Goal: Task Accomplishment & Management: Use online tool/utility

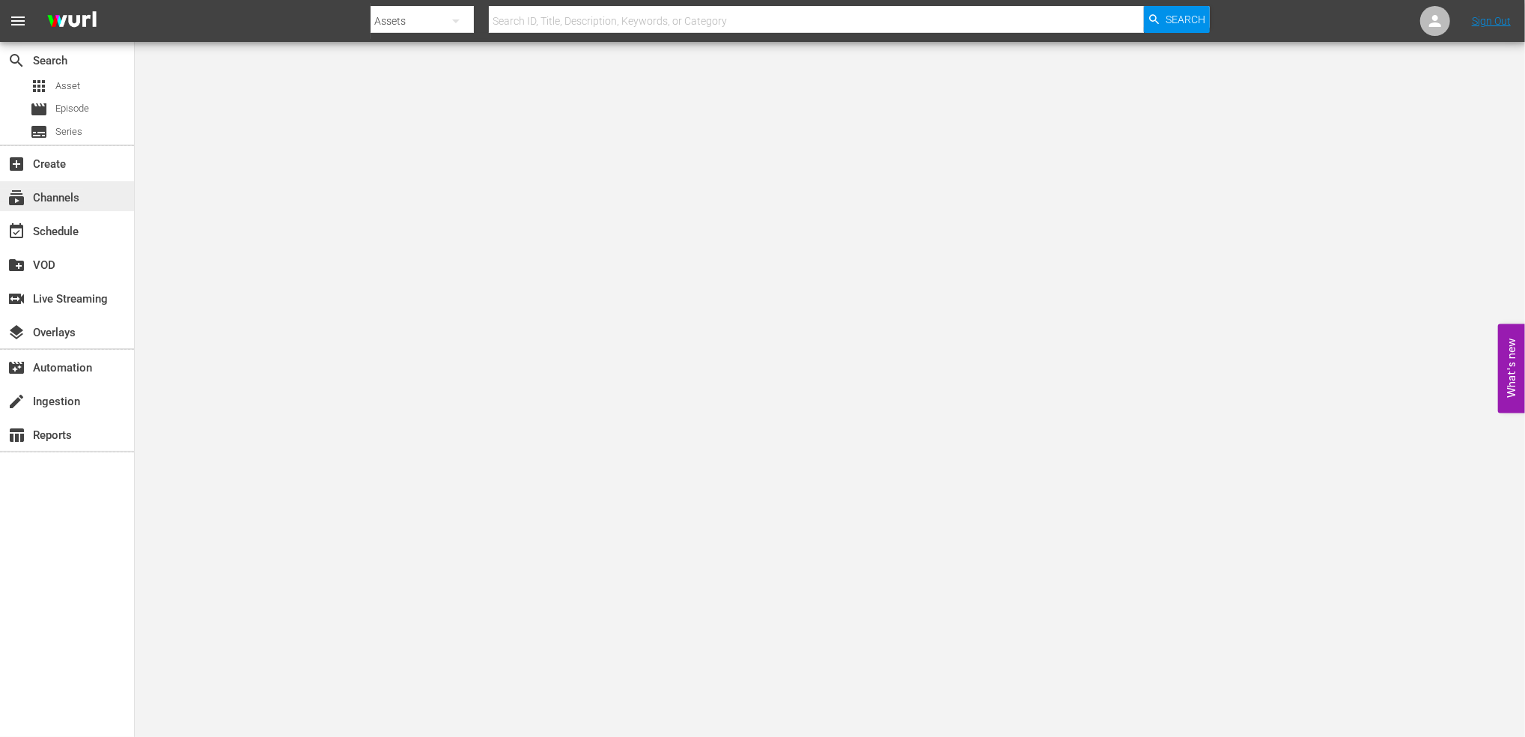
click at [72, 201] on div "subscriptions Channels" at bounding box center [42, 195] width 84 height 13
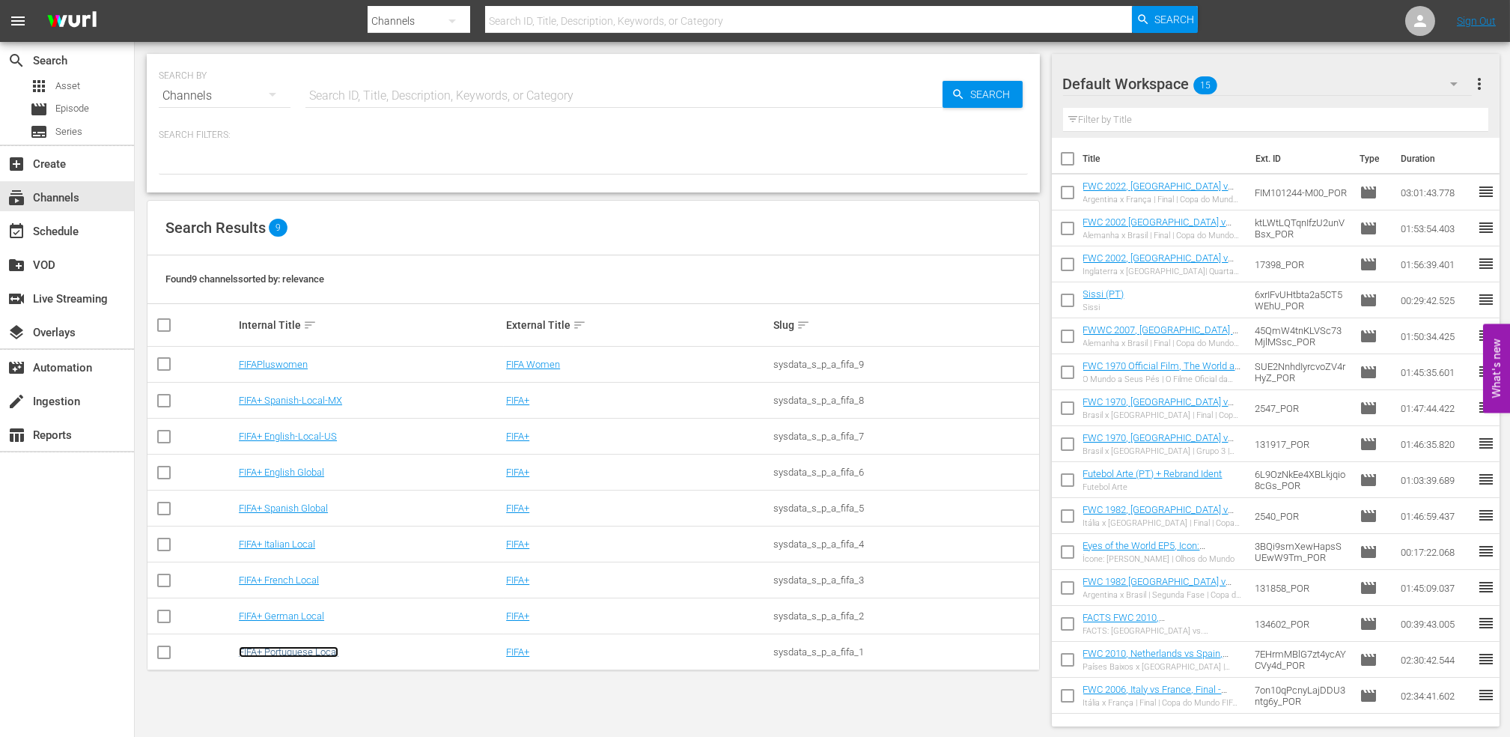
click at [296, 654] on link "FIFA+ Portuguese Local" at bounding box center [289, 651] width 100 height 11
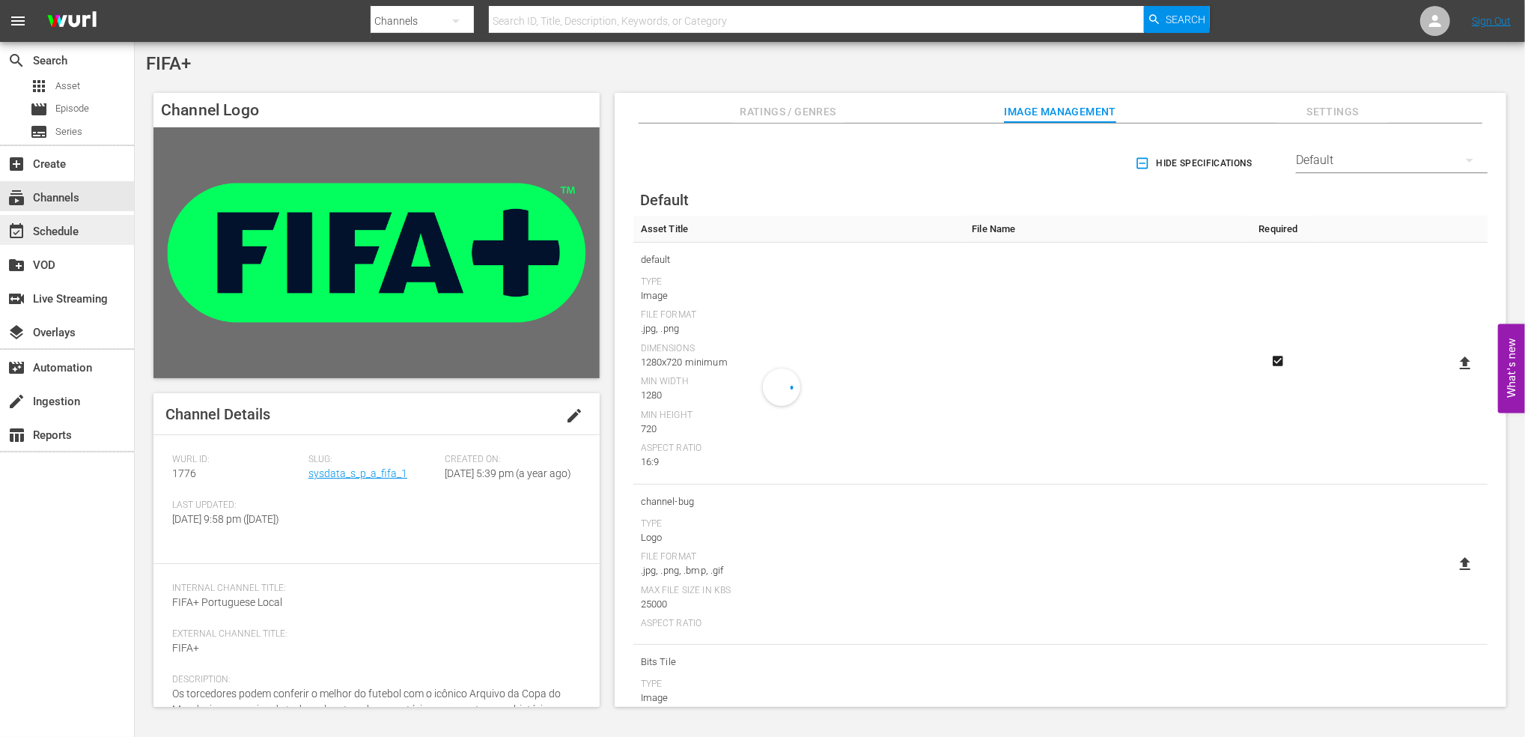
click at [85, 234] on div "event_available Schedule" at bounding box center [67, 230] width 134 height 30
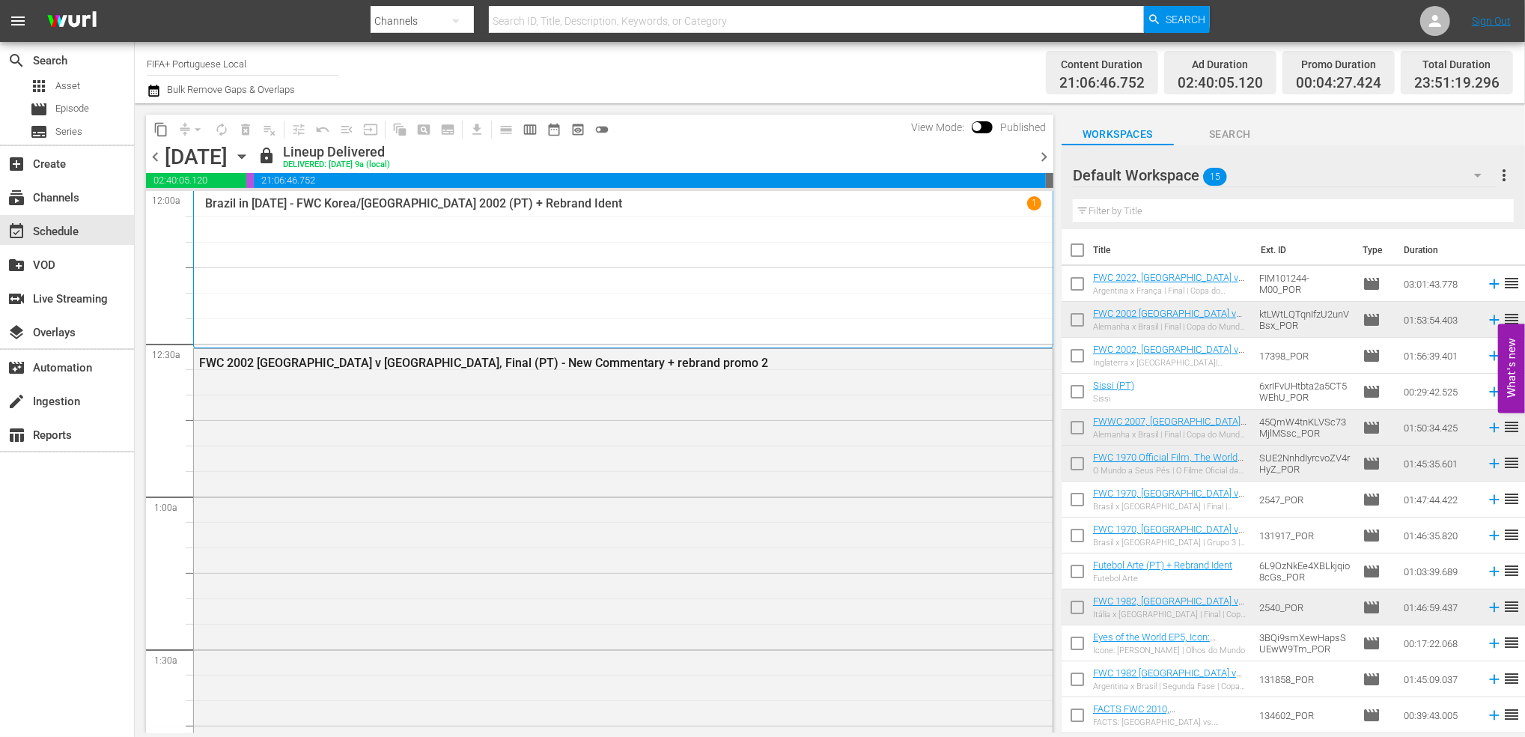
click at [1036, 157] on span "chevron_right" at bounding box center [1044, 157] width 19 height 19
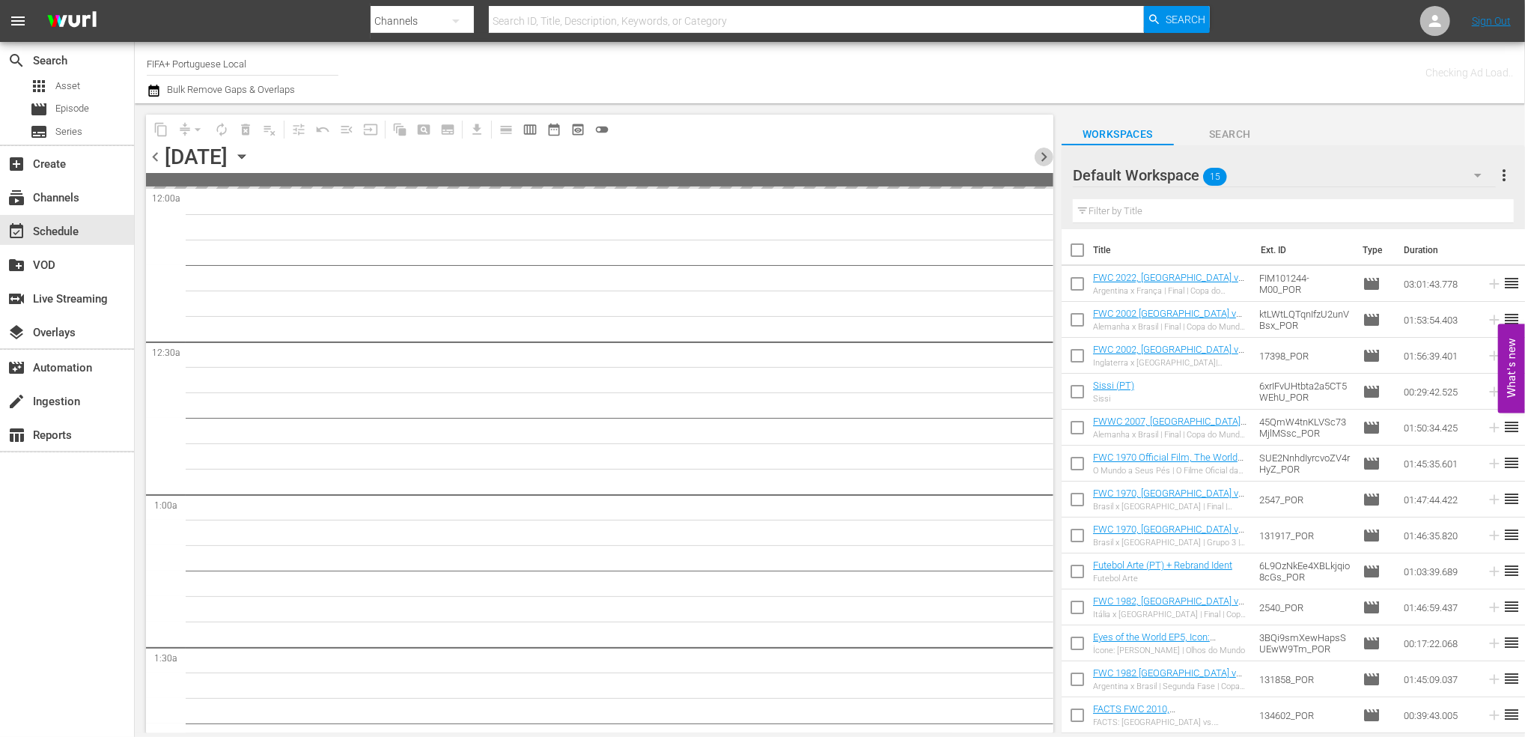
click at [1036, 157] on span "chevron_right" at bounding box center [1044, 157] width 19 height 19
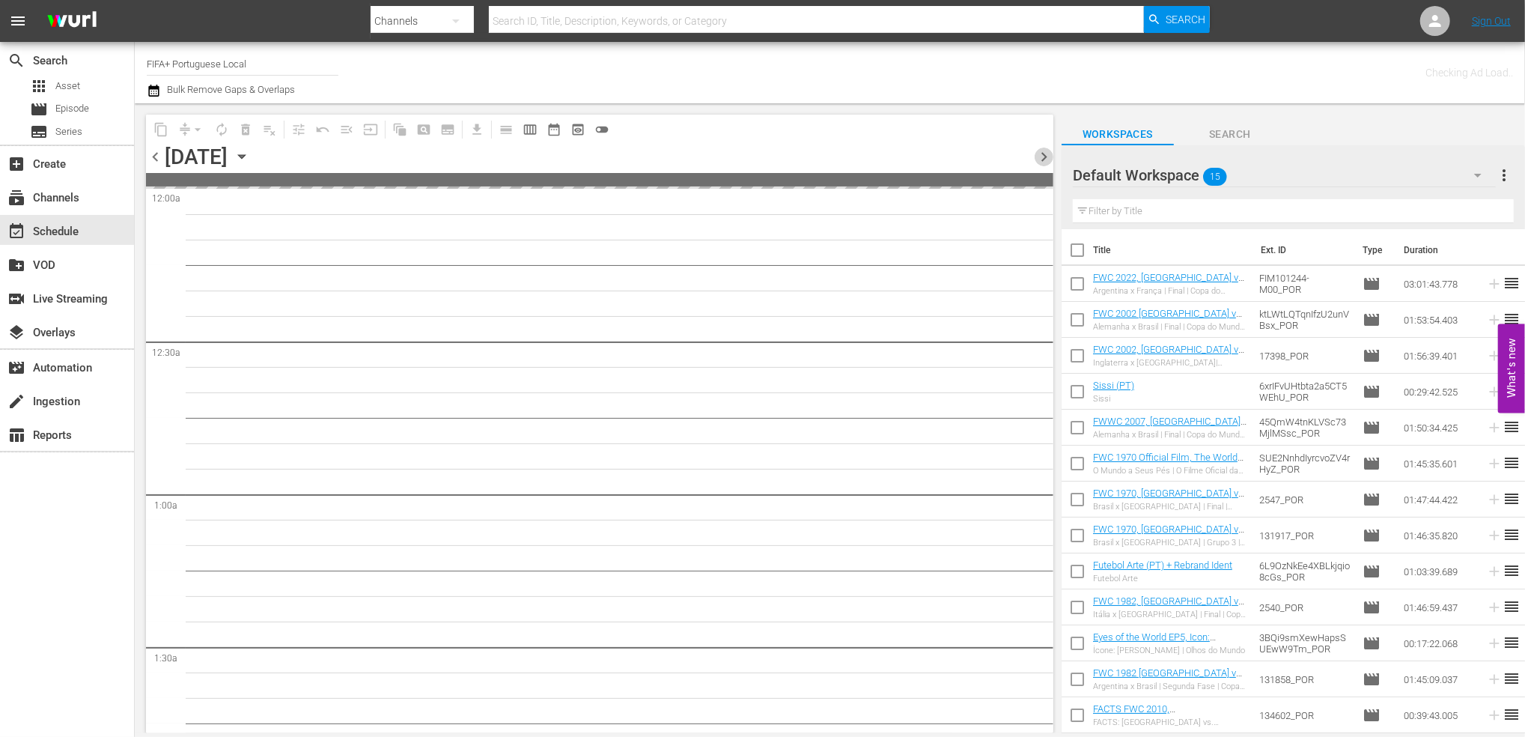
click at [1036, 157] on span "chevron_right" at bounding box center [1044, 157] width 19 height 19
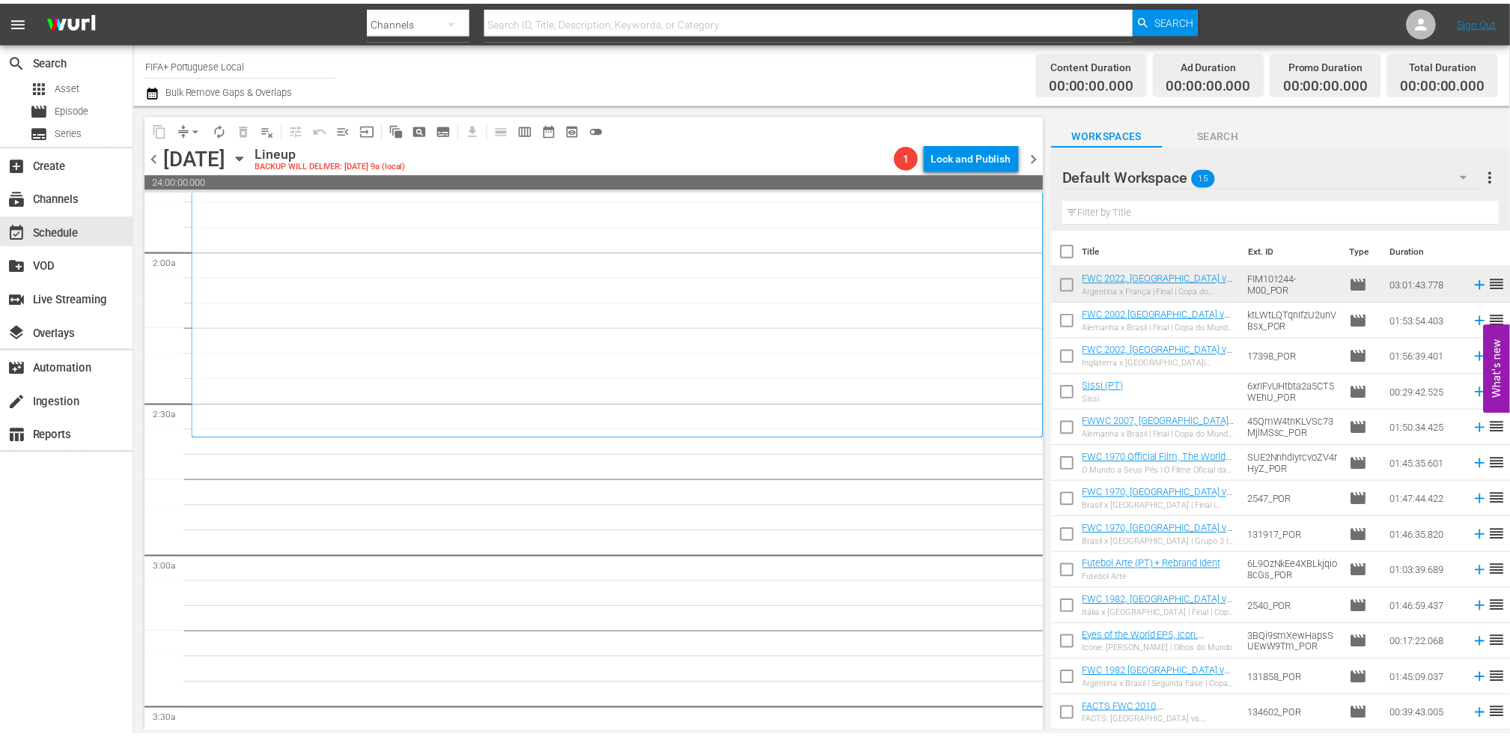
scroll to position [553, 0]
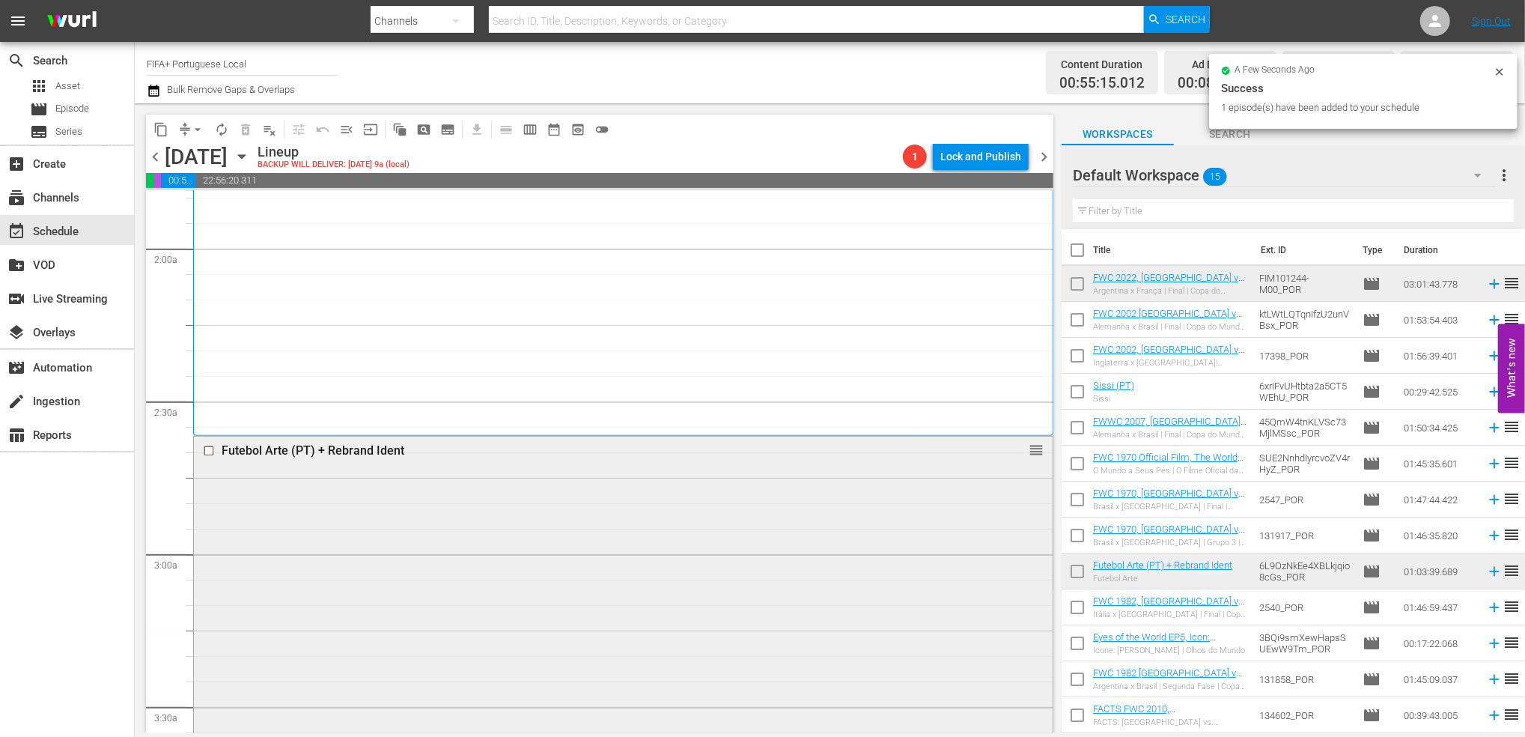
click at [272, 453] on div "Futebol Arte (PT) + Rebrand Ident" at bounding box center [595, 450] width 747 height 14
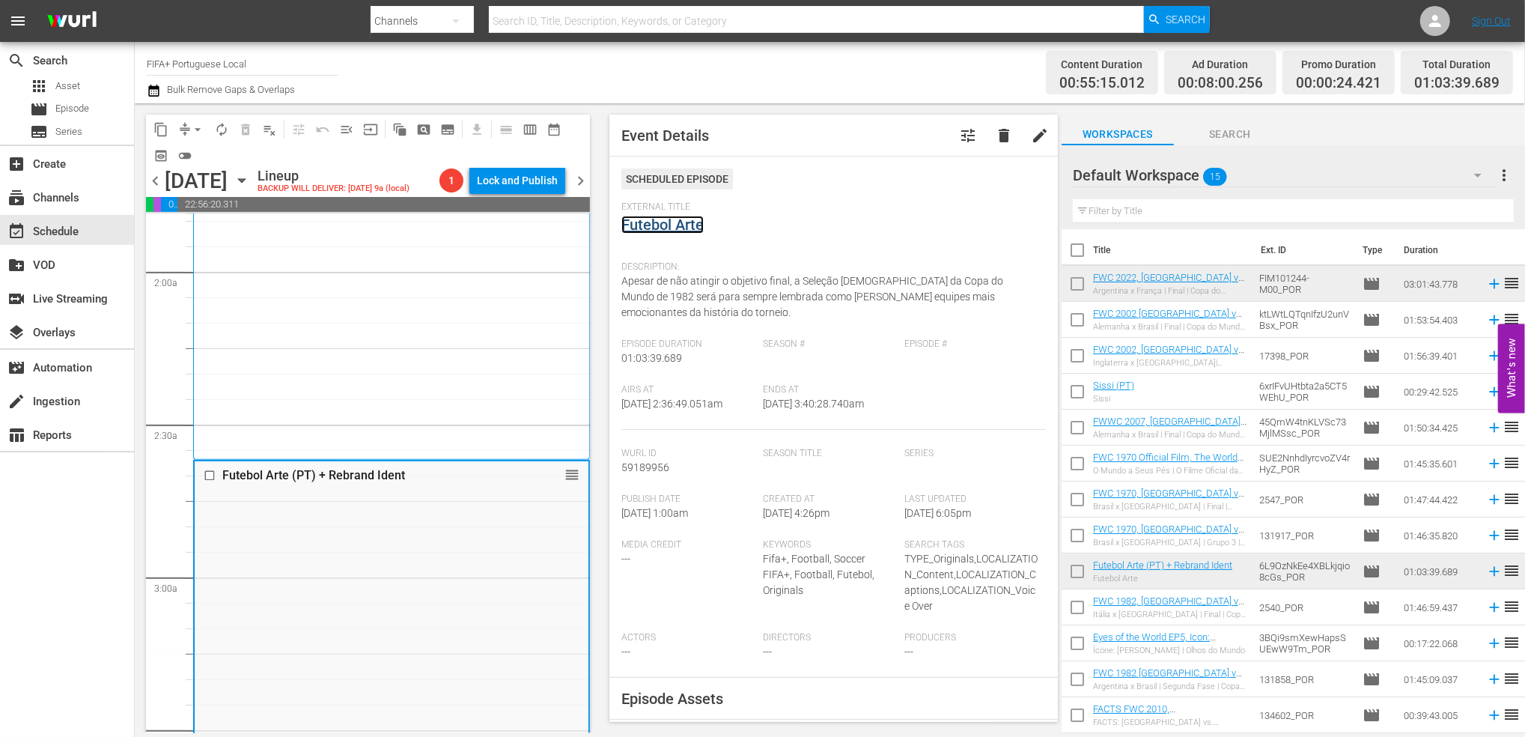
click at [657, 230] on link "Futebol Arte" at bounding box center [662, 225] width 82 height 18
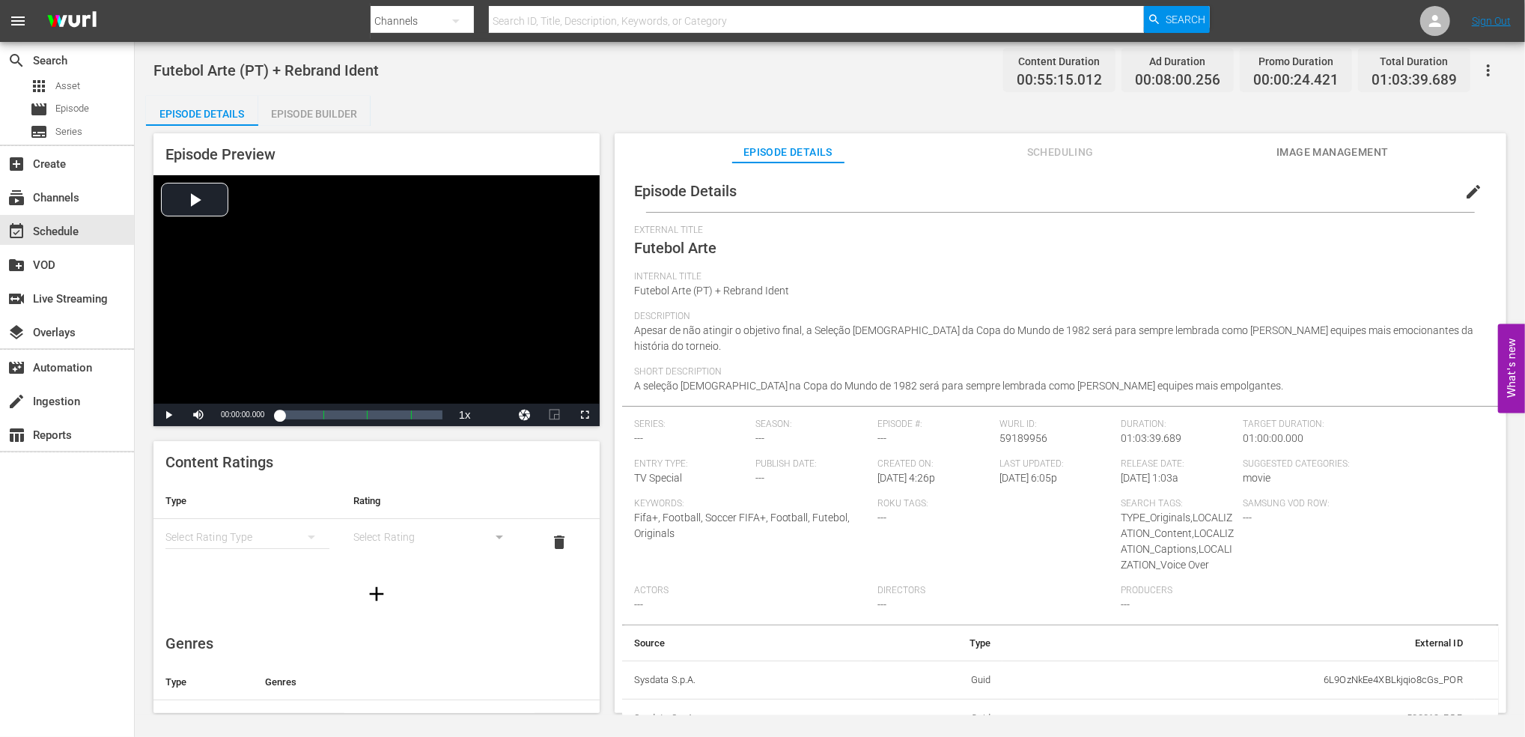
click at [303, 103] on div "Episode Builder" at bounding box center [314, 114] width 112 height 36
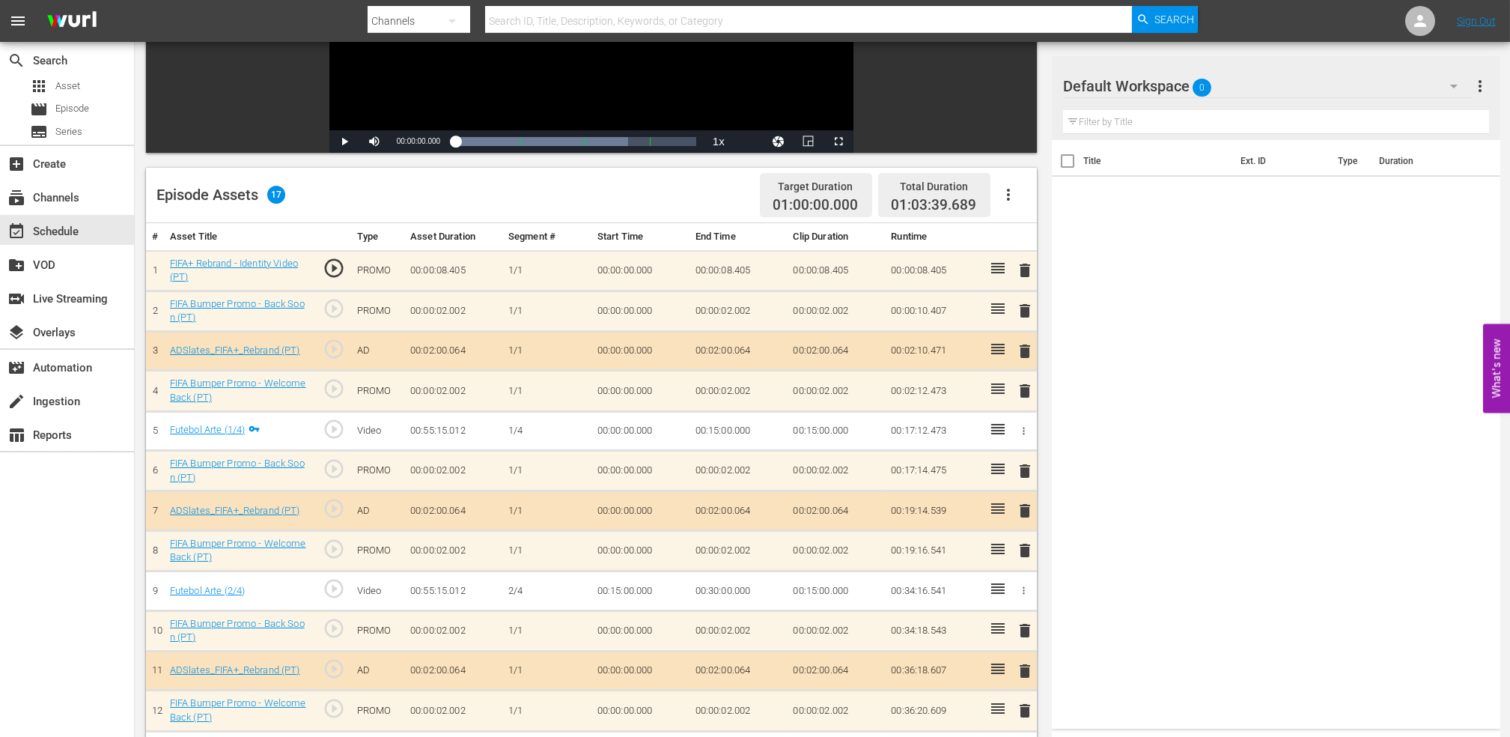
scroll to position [242, 0]
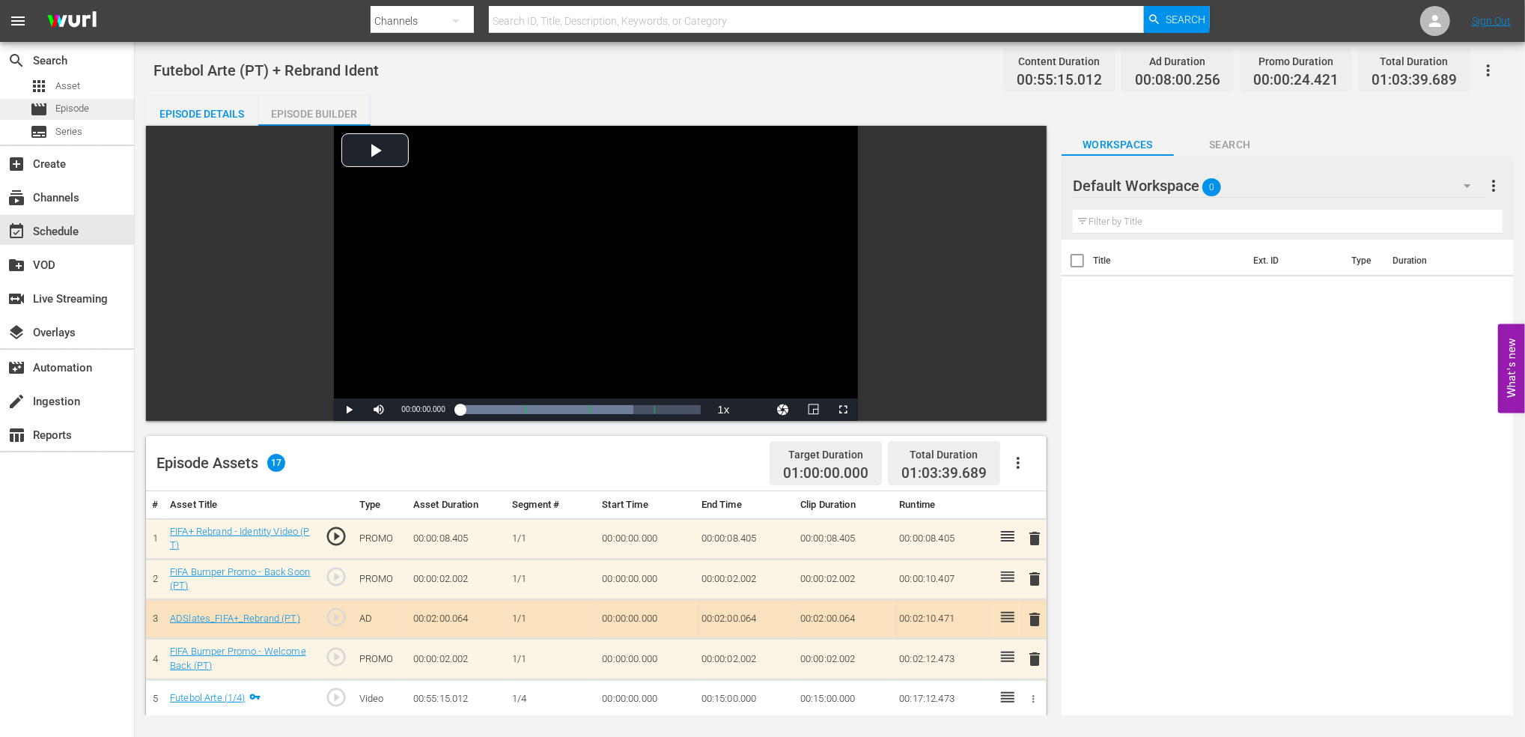
click at [84, 112] on span "Episode" at bounding box center [72, 108] width 34 height 15
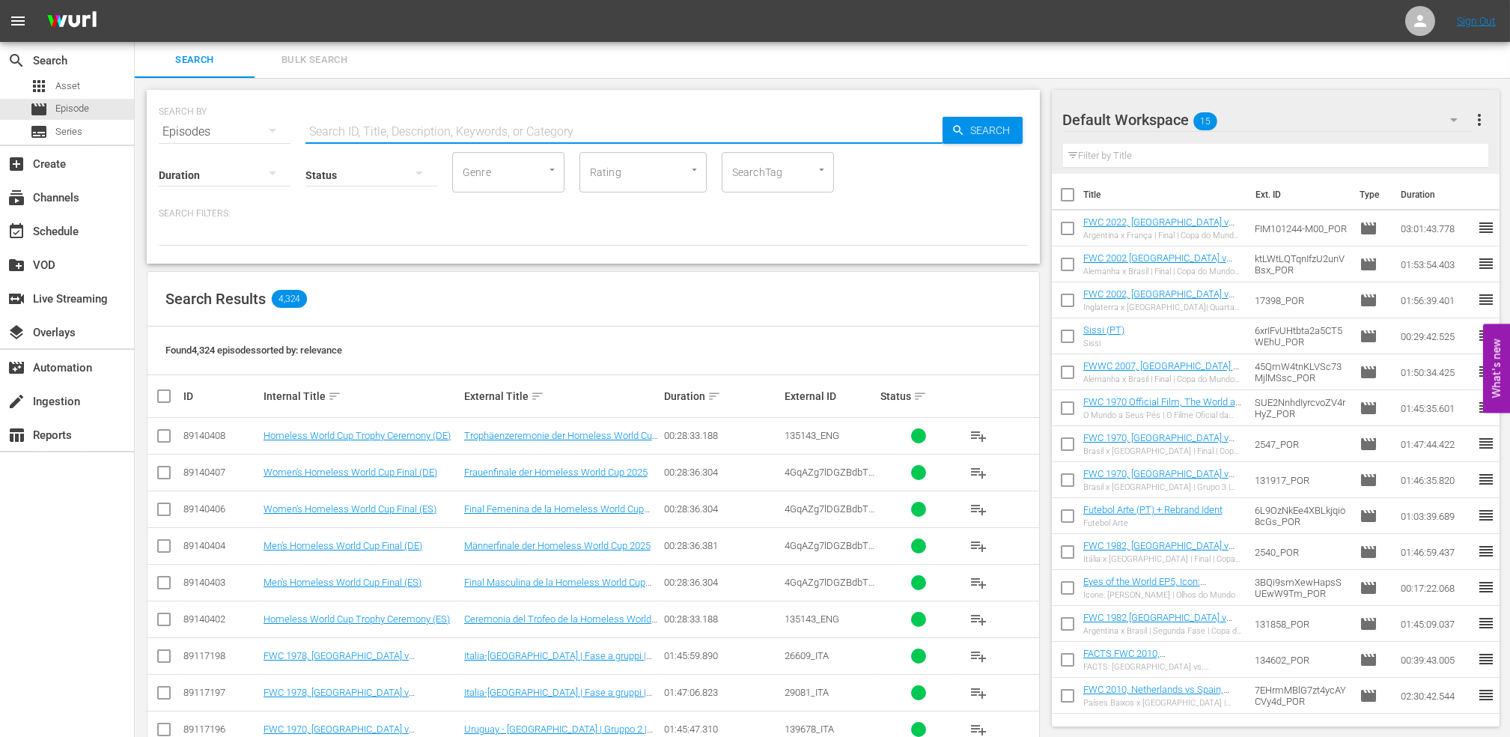
click at [386, 130] on input "text" at bounding box center [624, 132] width 637 height 36
type input "pt"
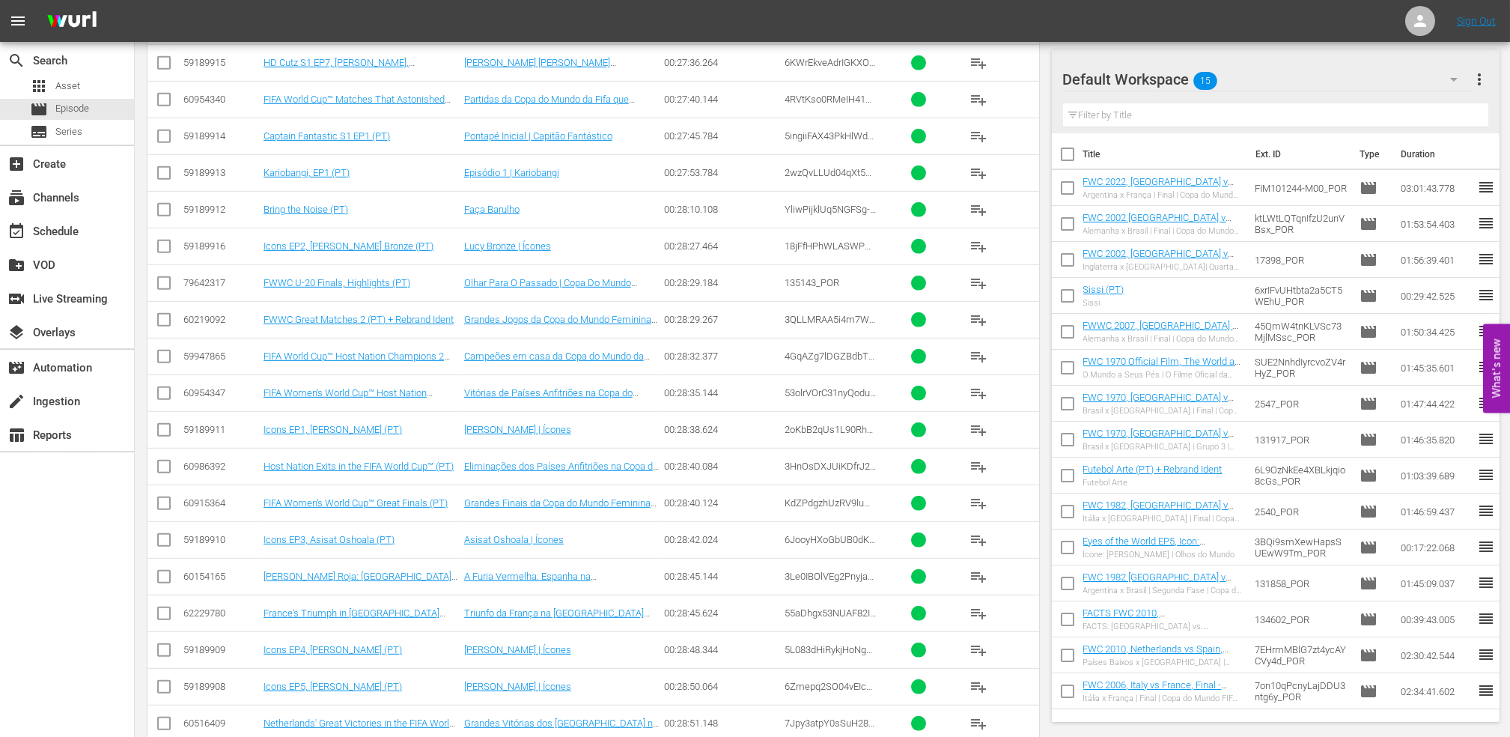
scroll to position [3103, 0]
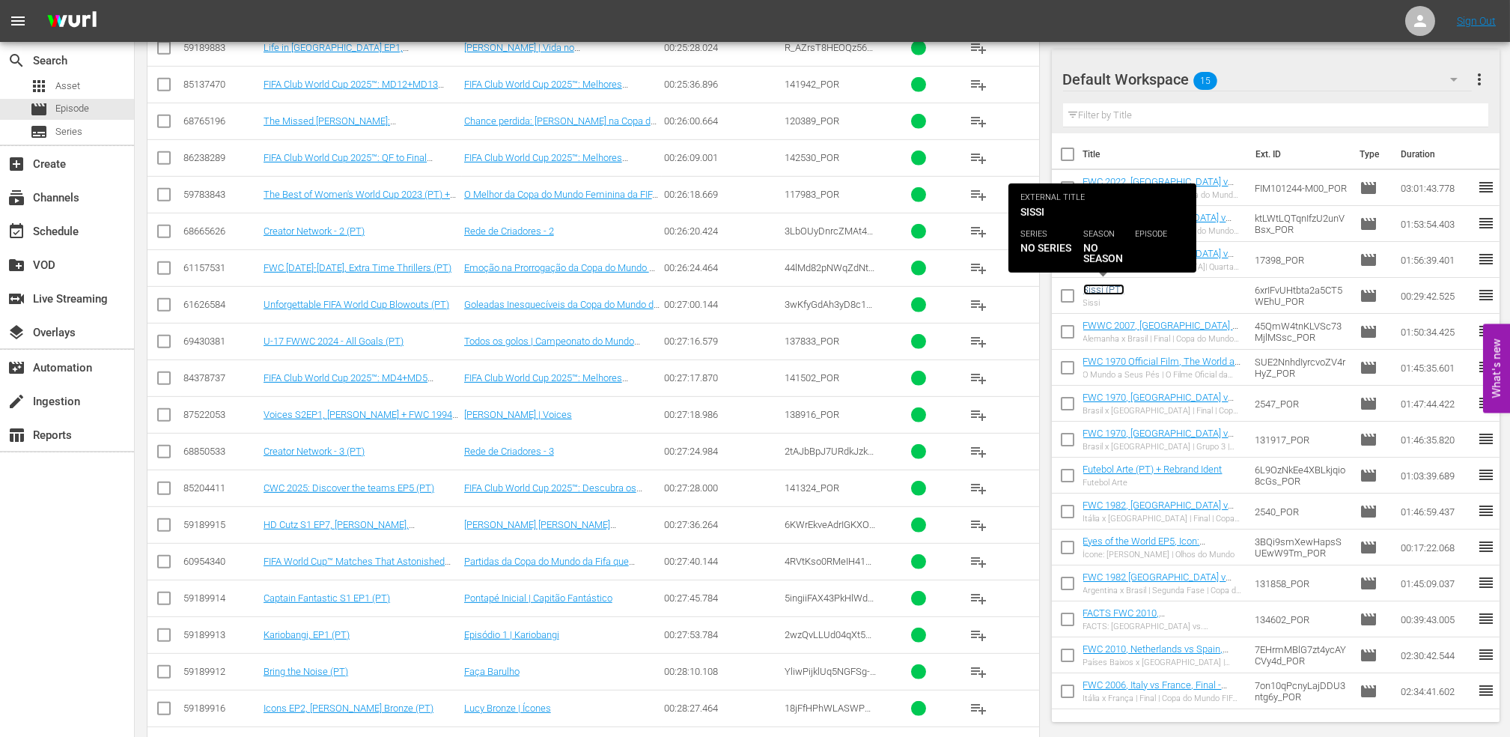
click at [1106, 288] on link "Sissi (PT)" at bounding box center [1103, 289] width 41 height 11
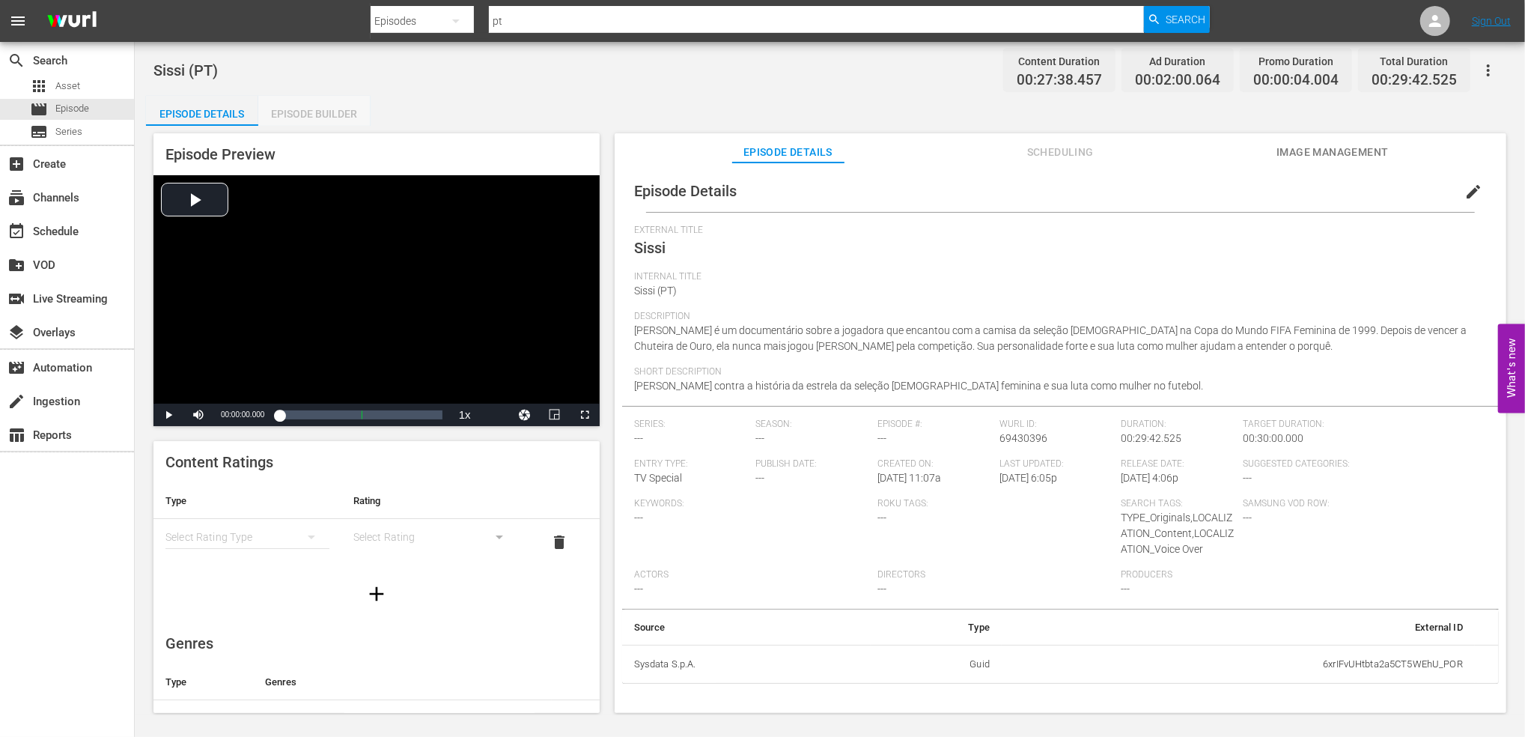
click at [344, 118] on div "Episode Builder" at bounding box center [314, 114] width 112 height 36
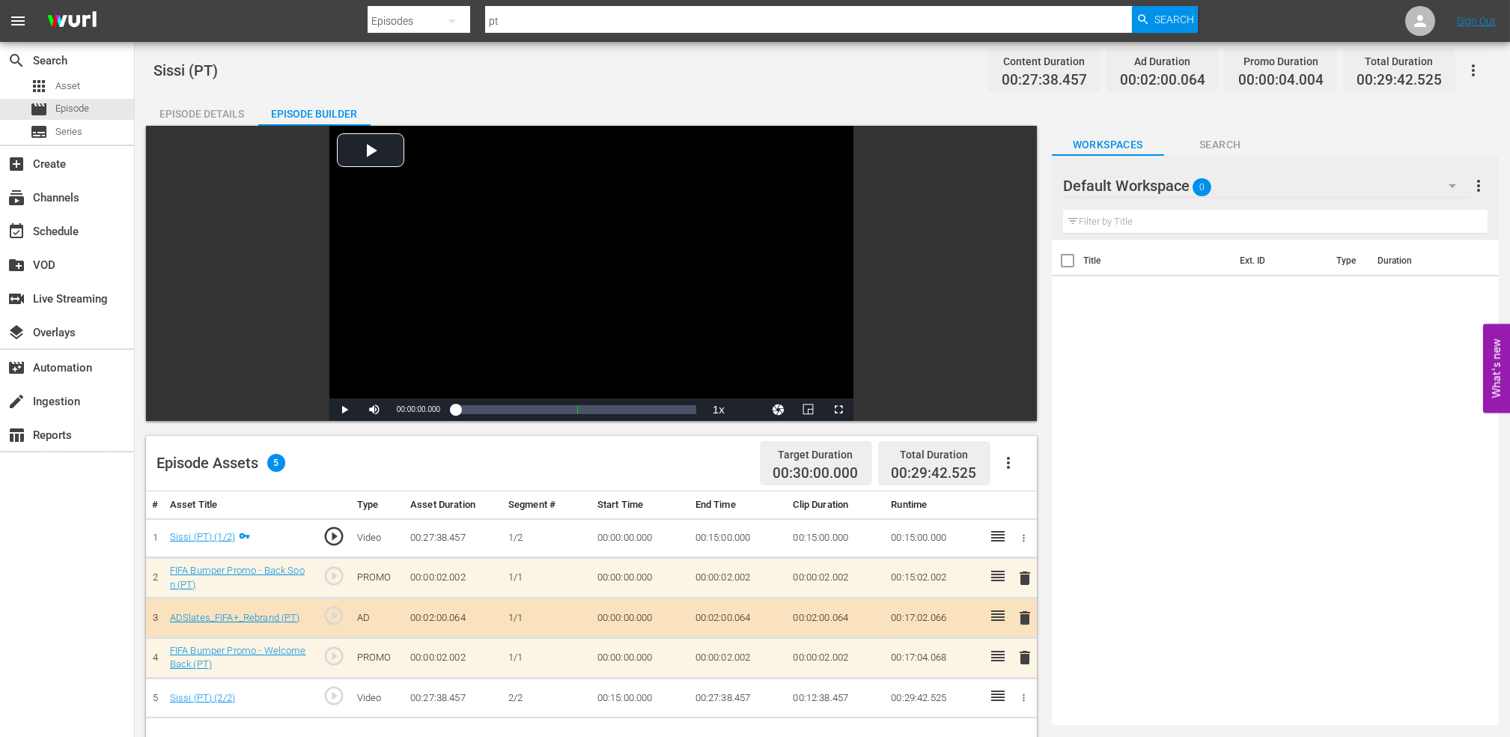
click at [185, 111] on div "Episode Details" at bounding box center [202, 114] width 112 height 36
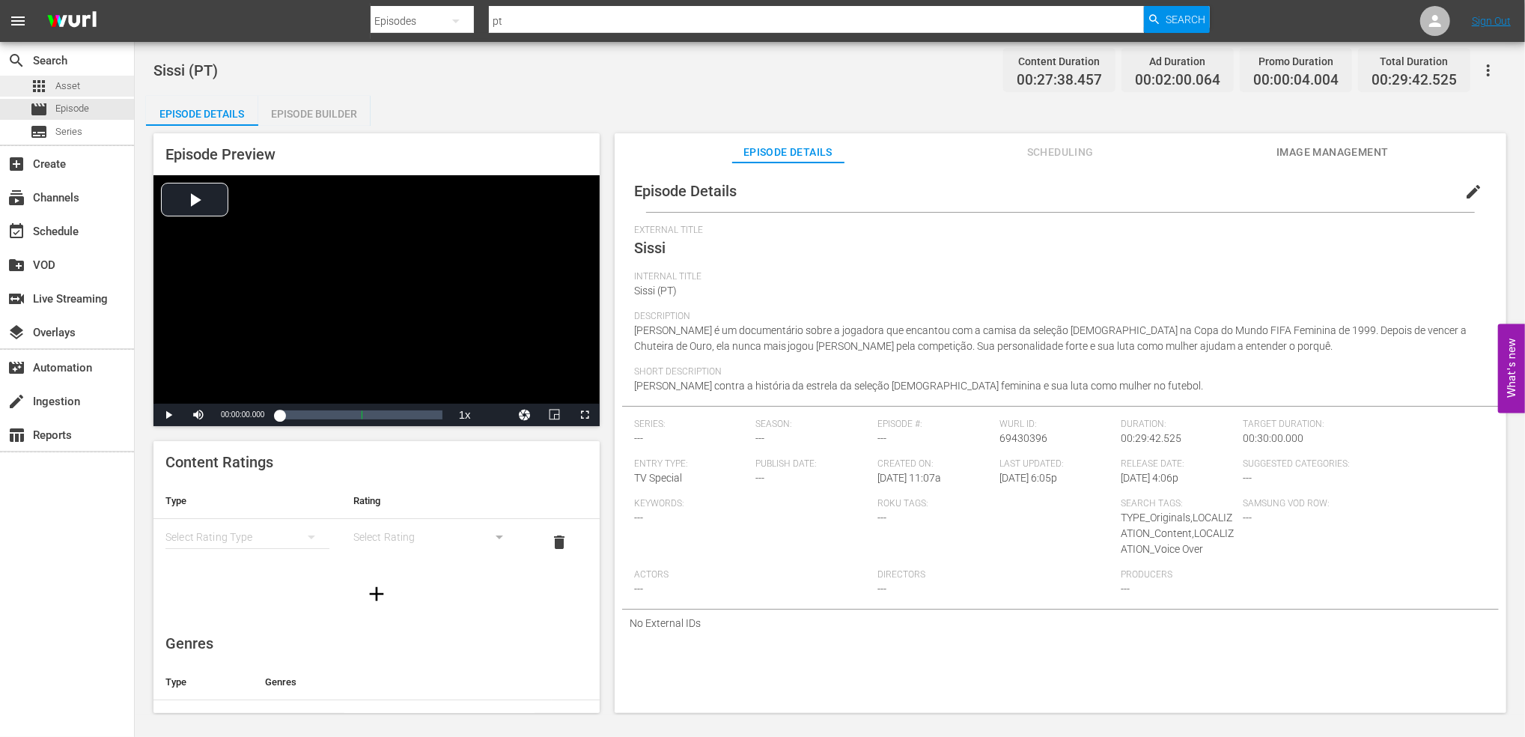
click at [81, 90] on div "apps Asset" at bounding box center [67, 86] width 134 height 21
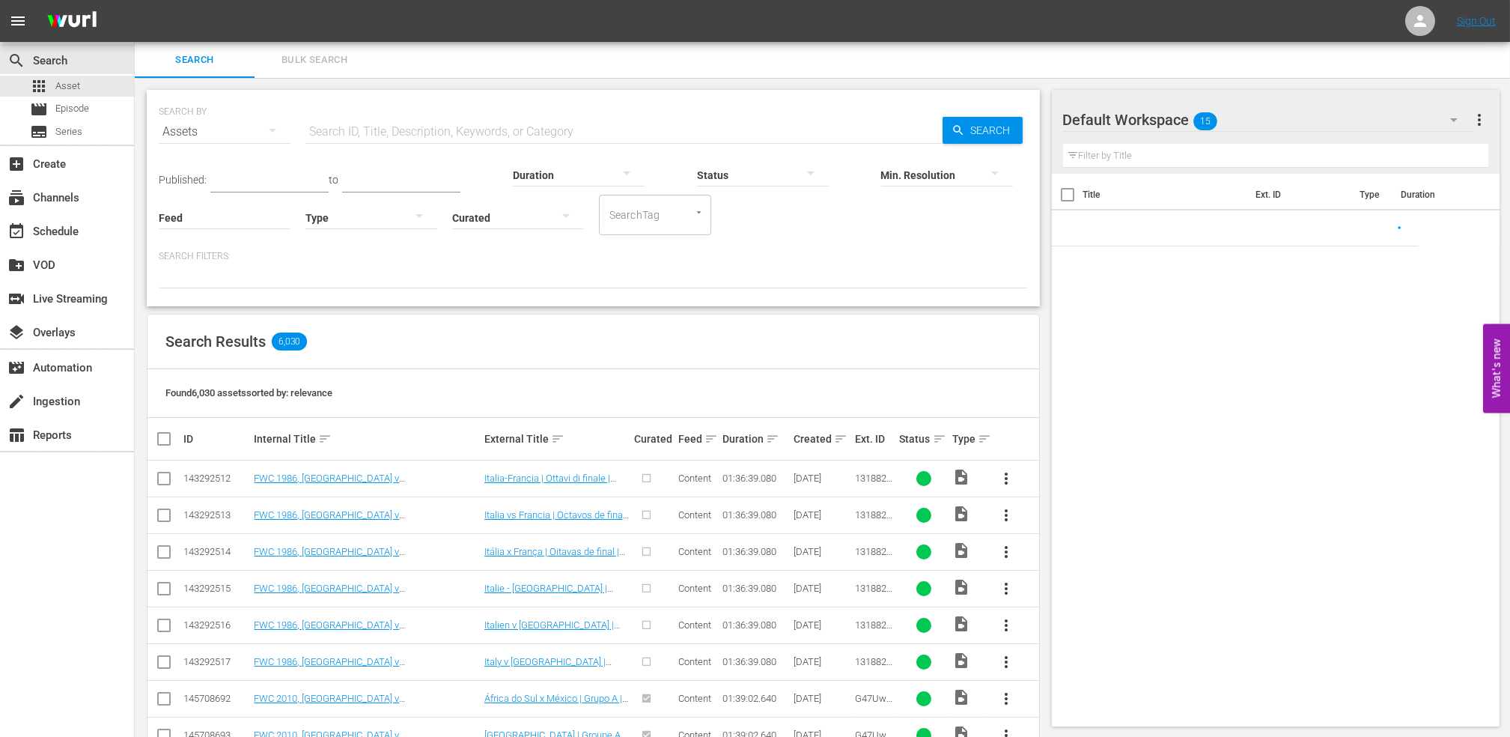
click at [392, 122] on input "text" at bounding box center [624, 132] width 637 height 36
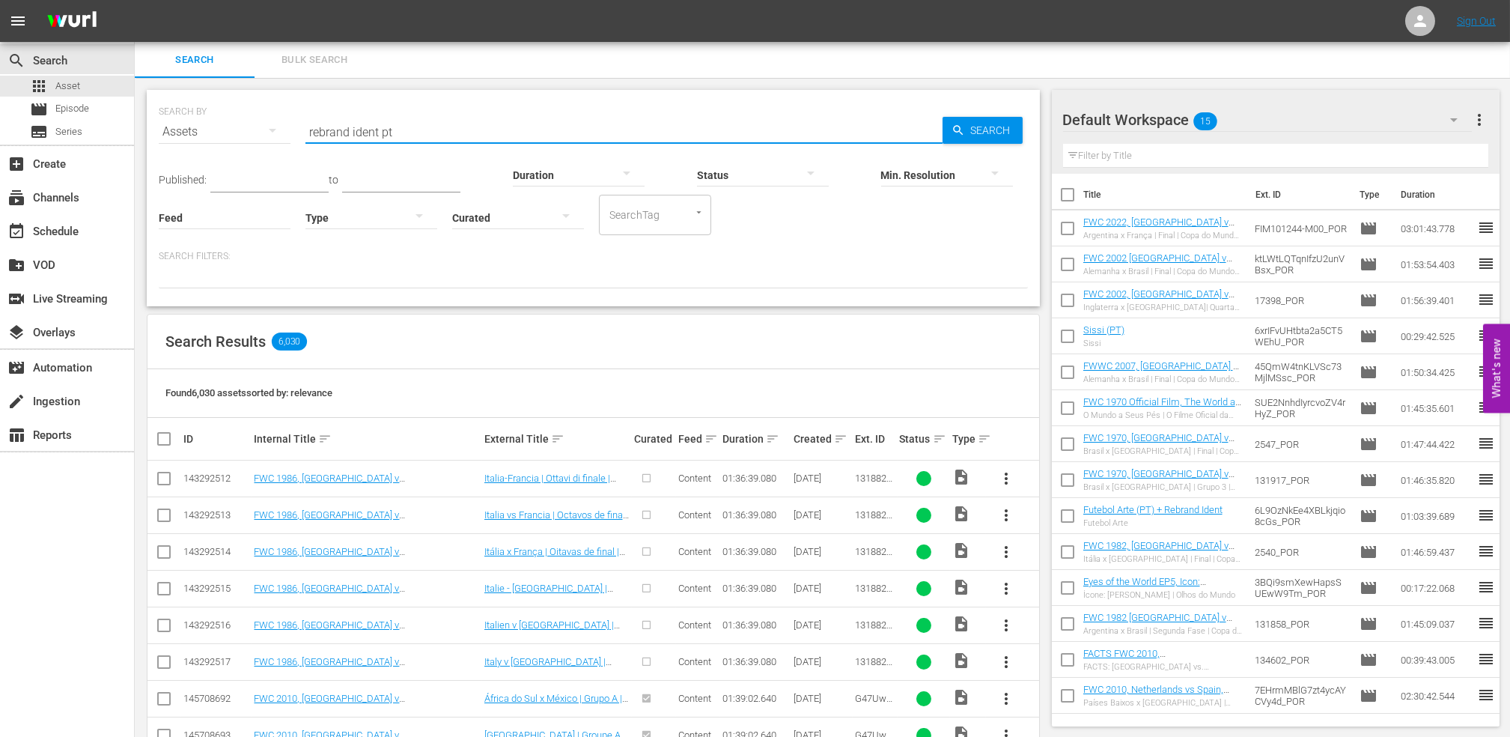
type input "rebrand ident pt"
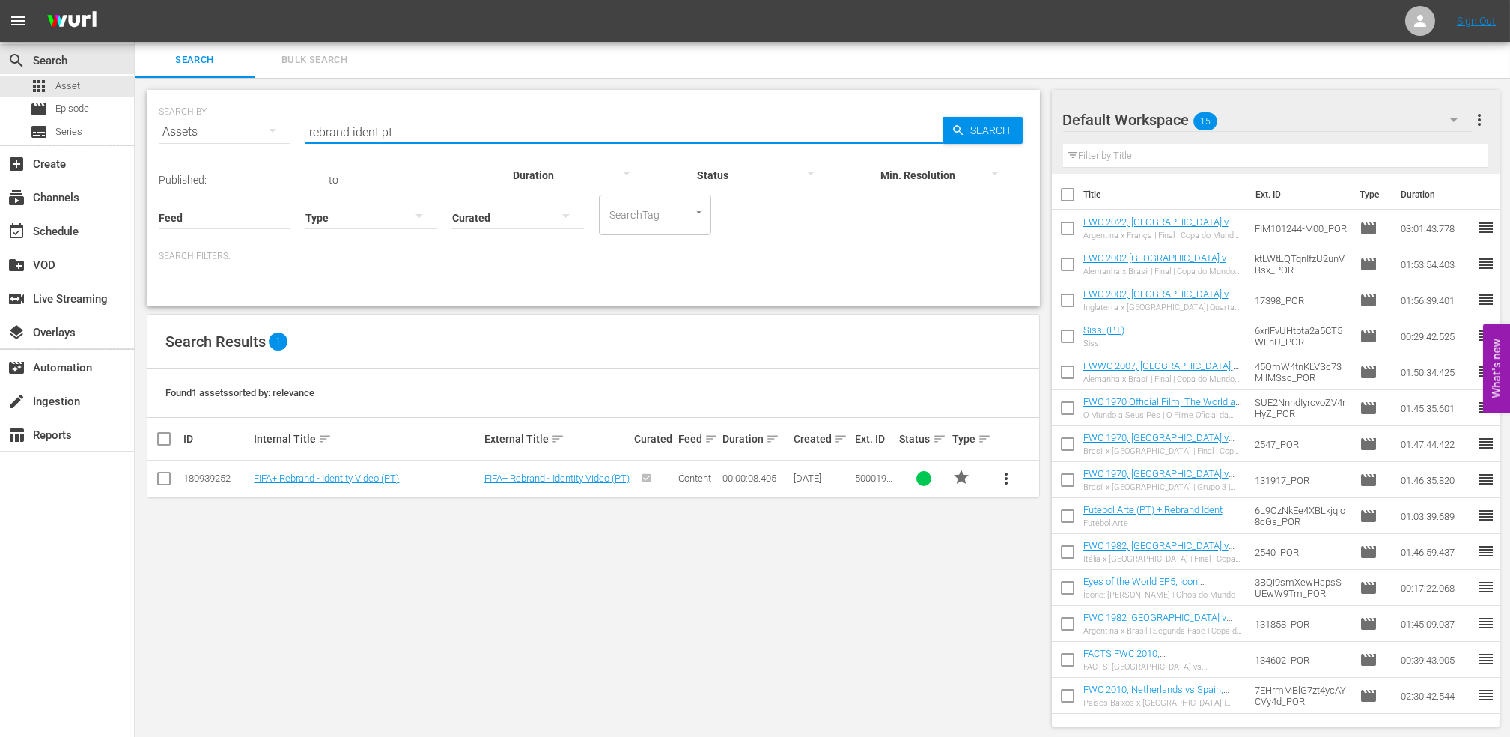
click at [171, 481] on input "checkbox" at bounding box center [164, 481] width 18 height 18
checkbox input "true"
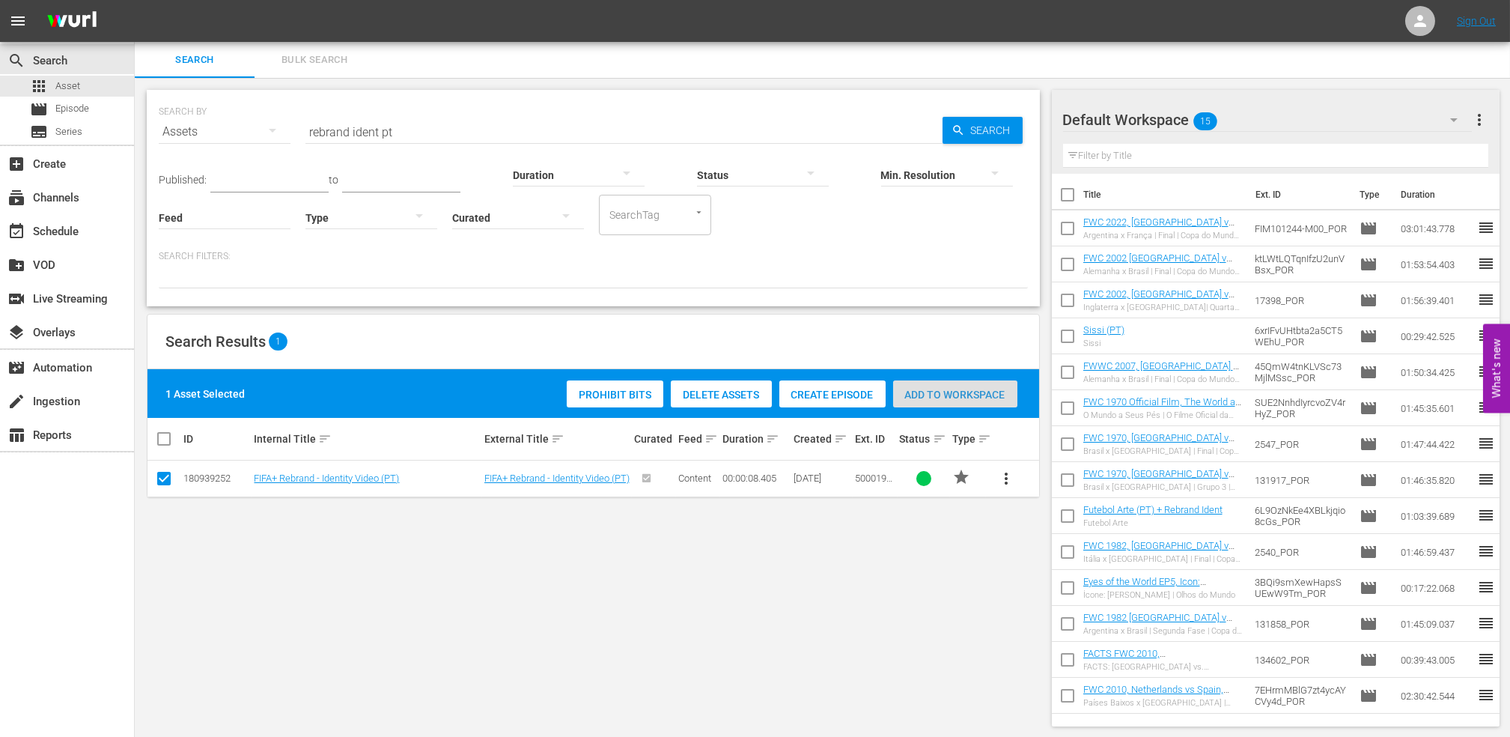
click at [937, 392] on span "Add to Workspace" at bounding box center [955, 395] width 124 height 12
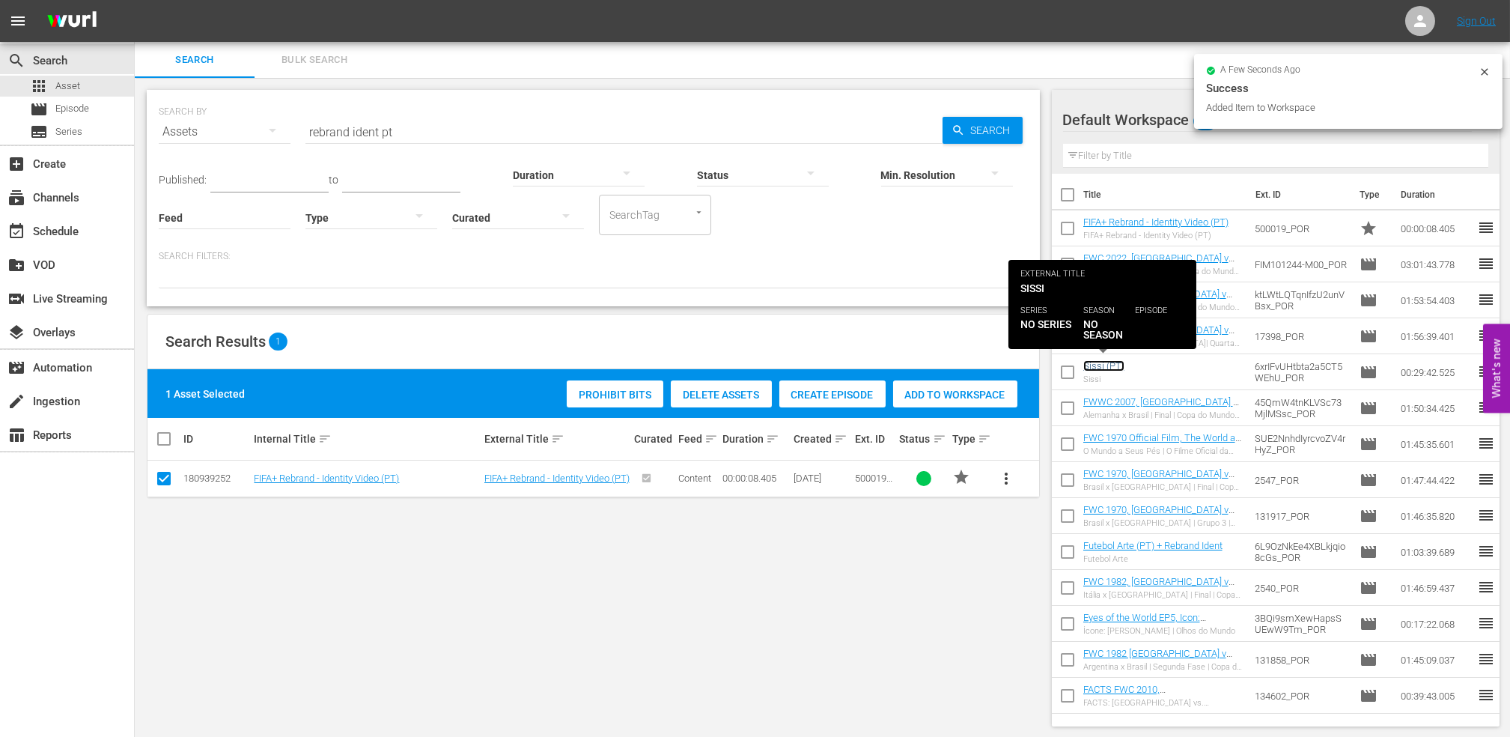
click at [1100, 367] on link "Sissi (PT)" at bounding box center [1103, 365] width 41 height 11
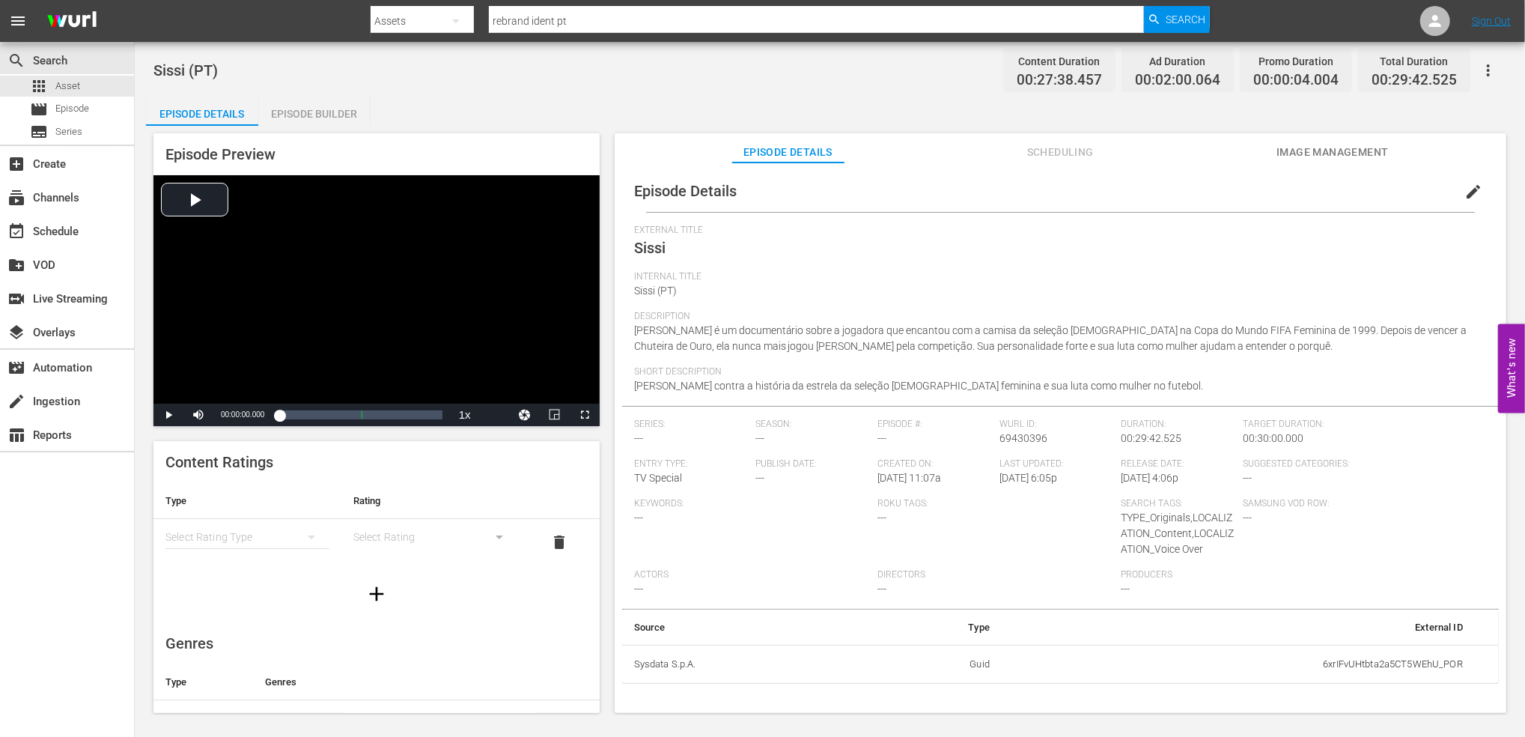
click at [286, 108] on div "Episode Builder" at bounding box center [314, 114] width 112 height 36
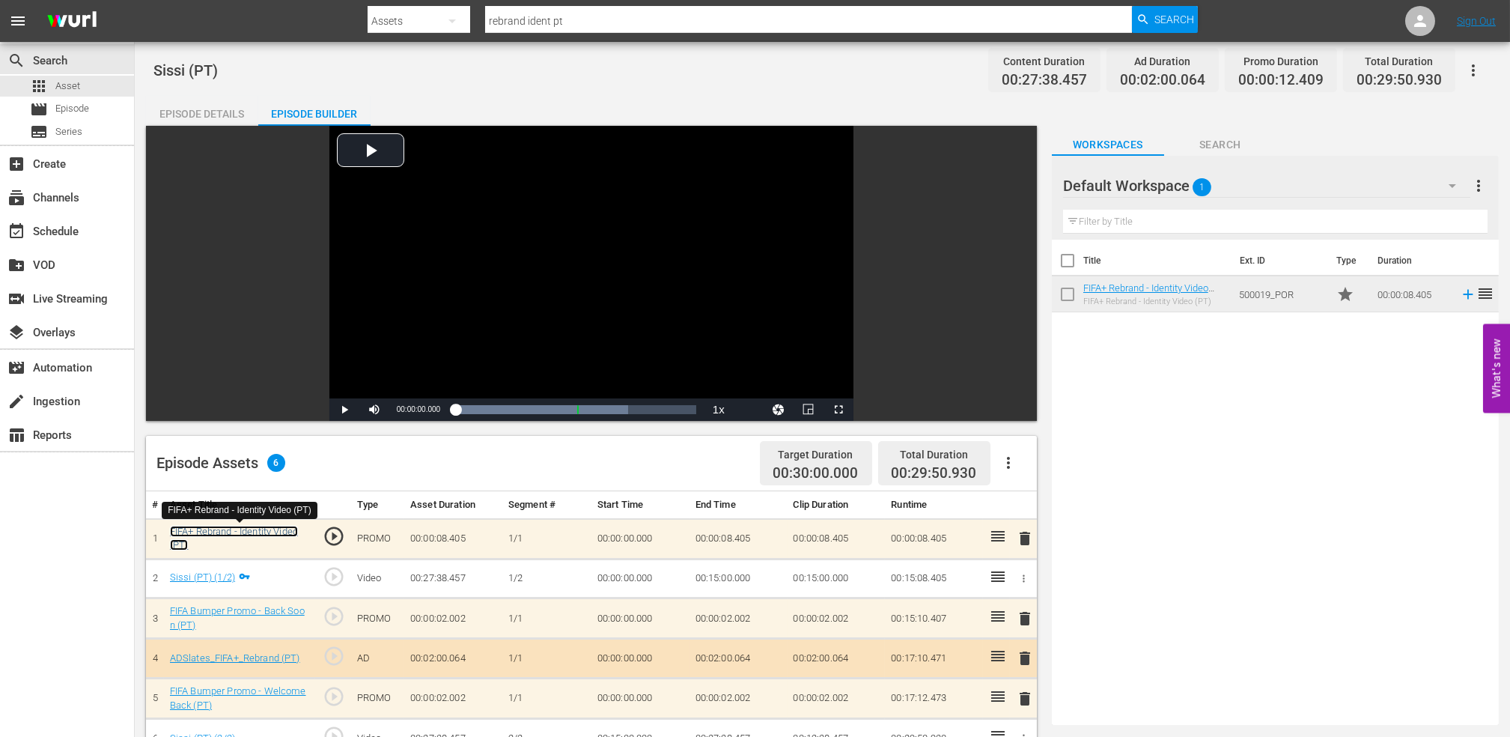
click at [225, 535] on link "FIFA+ Rebrand - Identity Video (PT)" at bounding box center [234, 538] width 128 height 25
click at [82, 223] on div "event_available Schedule" at bounding box center [42, 228] width 84 height 13
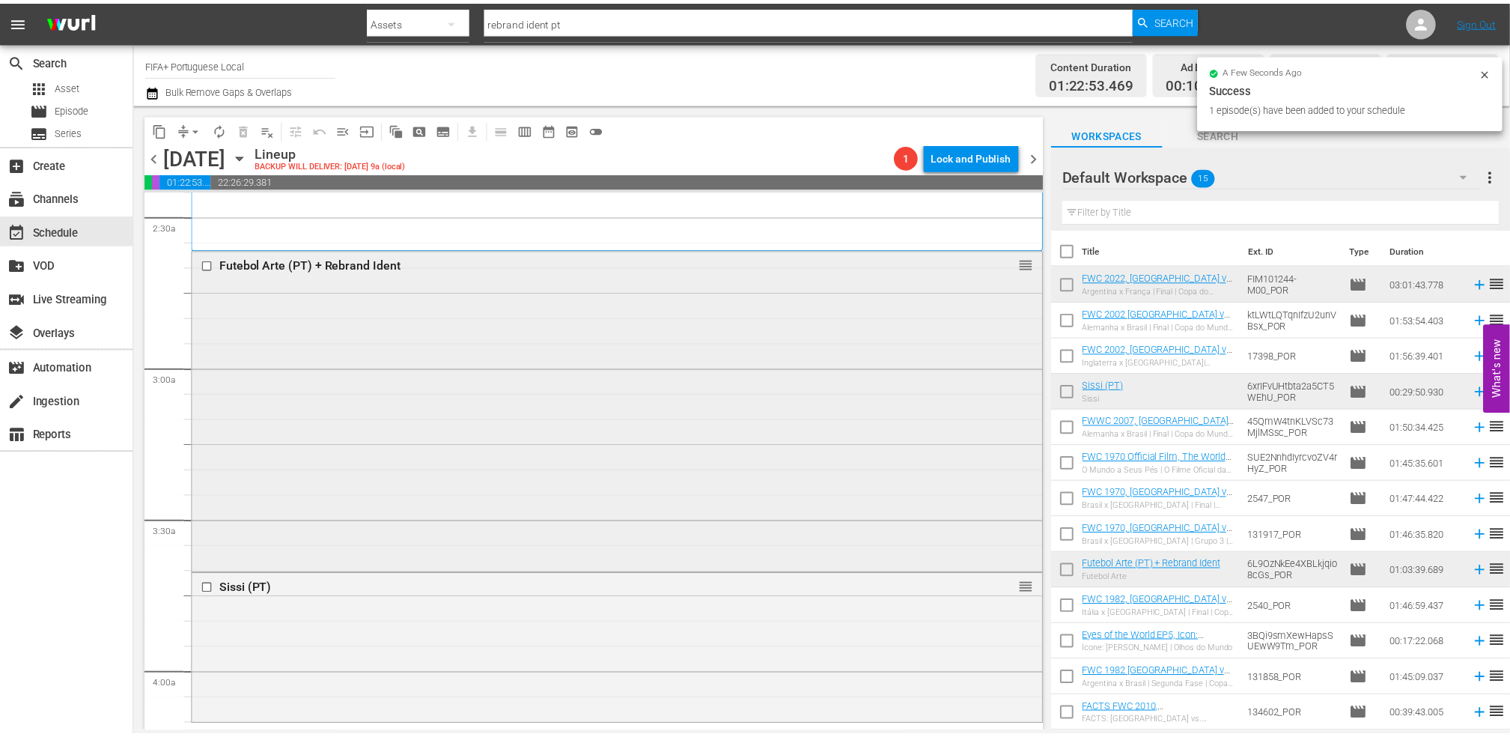
scroll to position [714, 0]
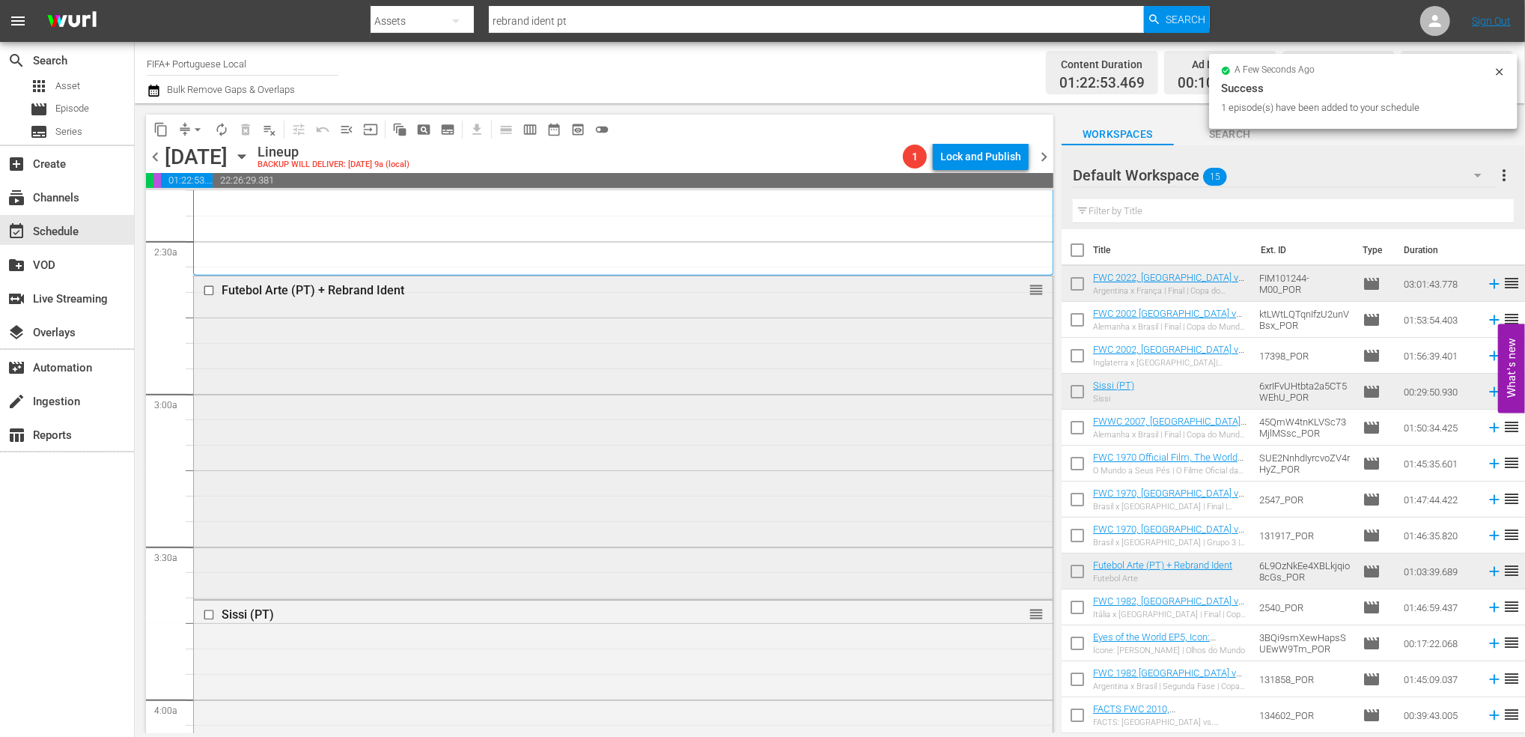
click at [985, 299] on div "Futebol Arte (PT) + Rebrand Ident reorder" at bounding box center [623, 290] width 859 height 28
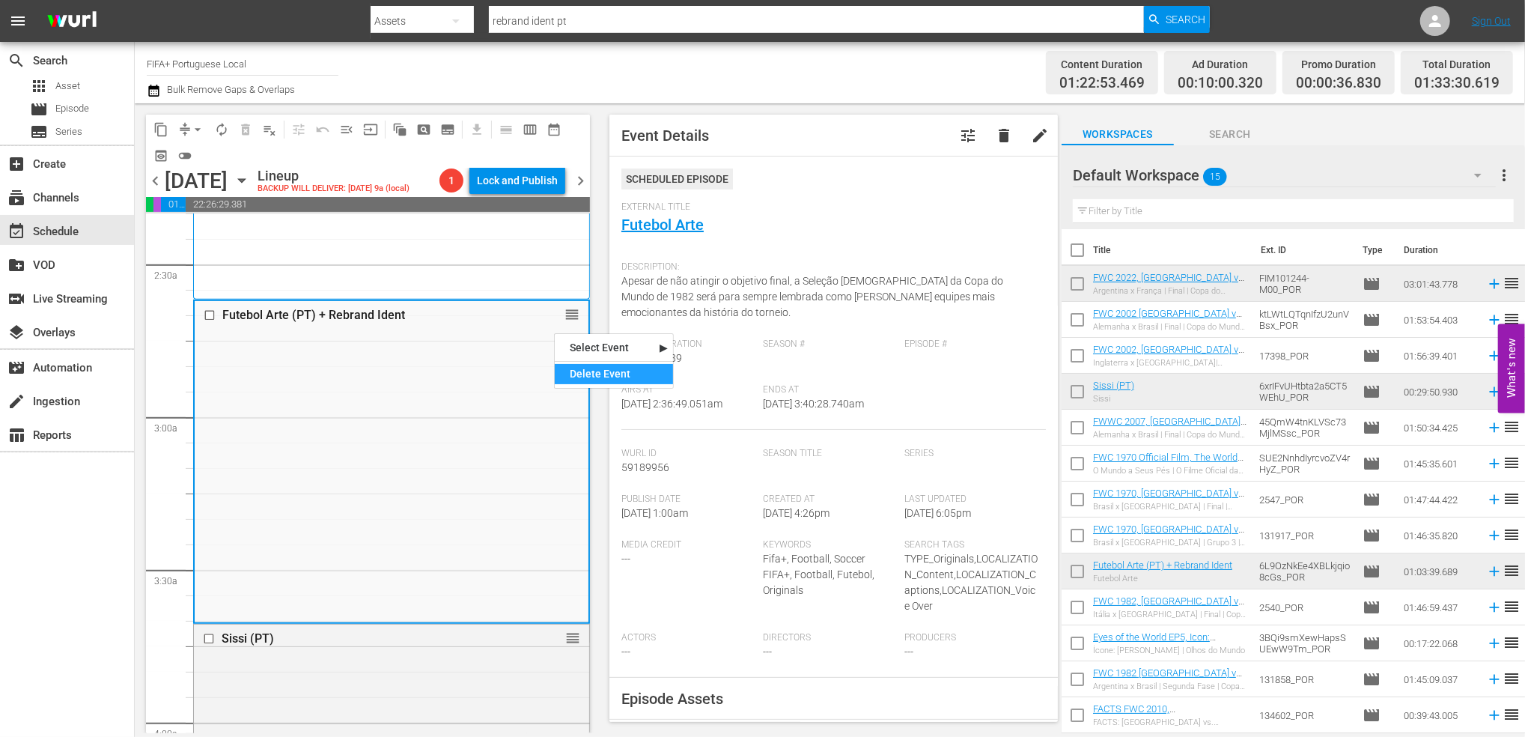
click at [602, 378] on div "Delete Event" at bounding box center [614, 374] width 118 height 20
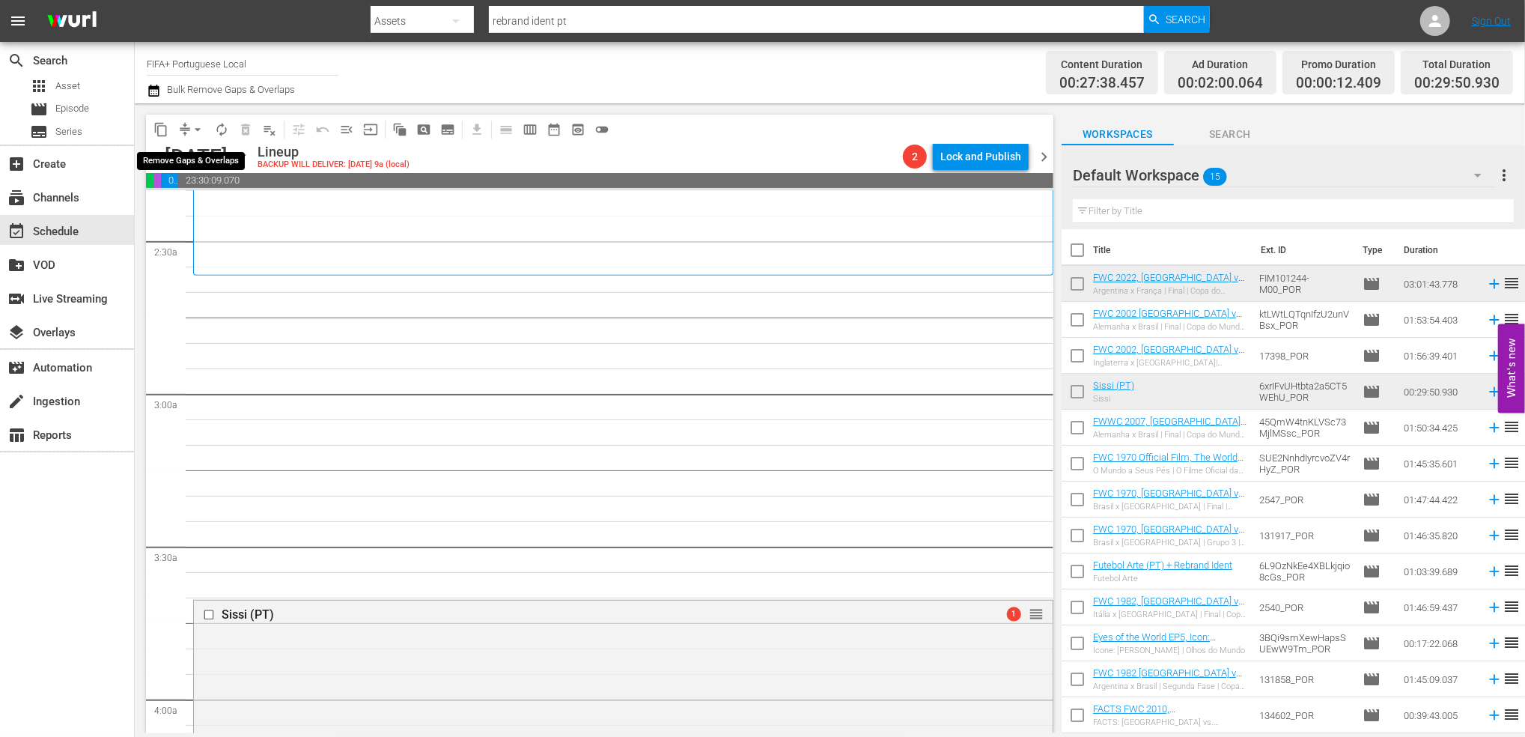
click at [201, 129] on span "arrow_drop_down" at bounding box center [197, 129] width 15 height 15
click at [231, 208] on li "Align to End of Previous Day" at bounding box center [198, 209] width 157 height 25
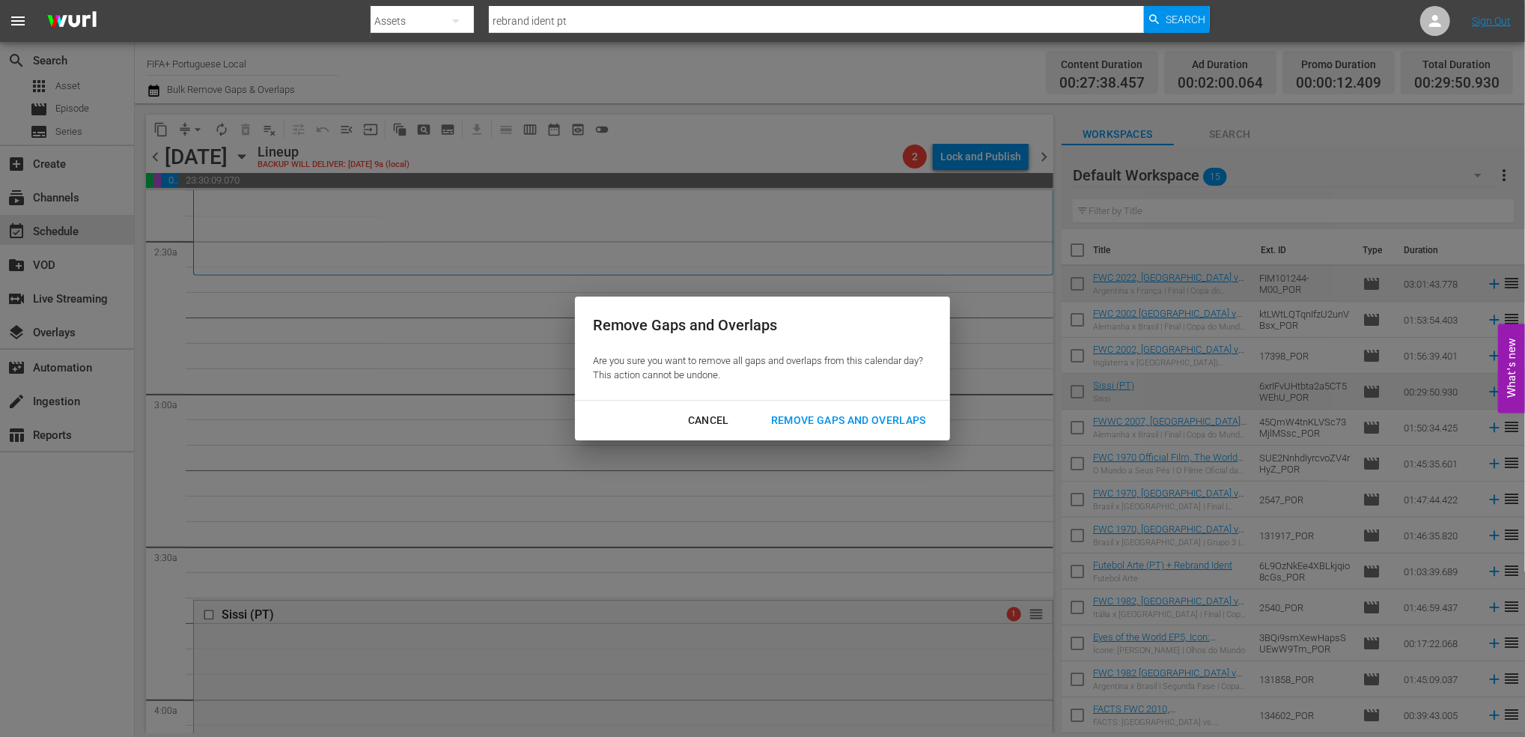
click at [794, 420] on div "Remove Gaps and Overlaps" at bounding box center [848, 420] width 179 height 19
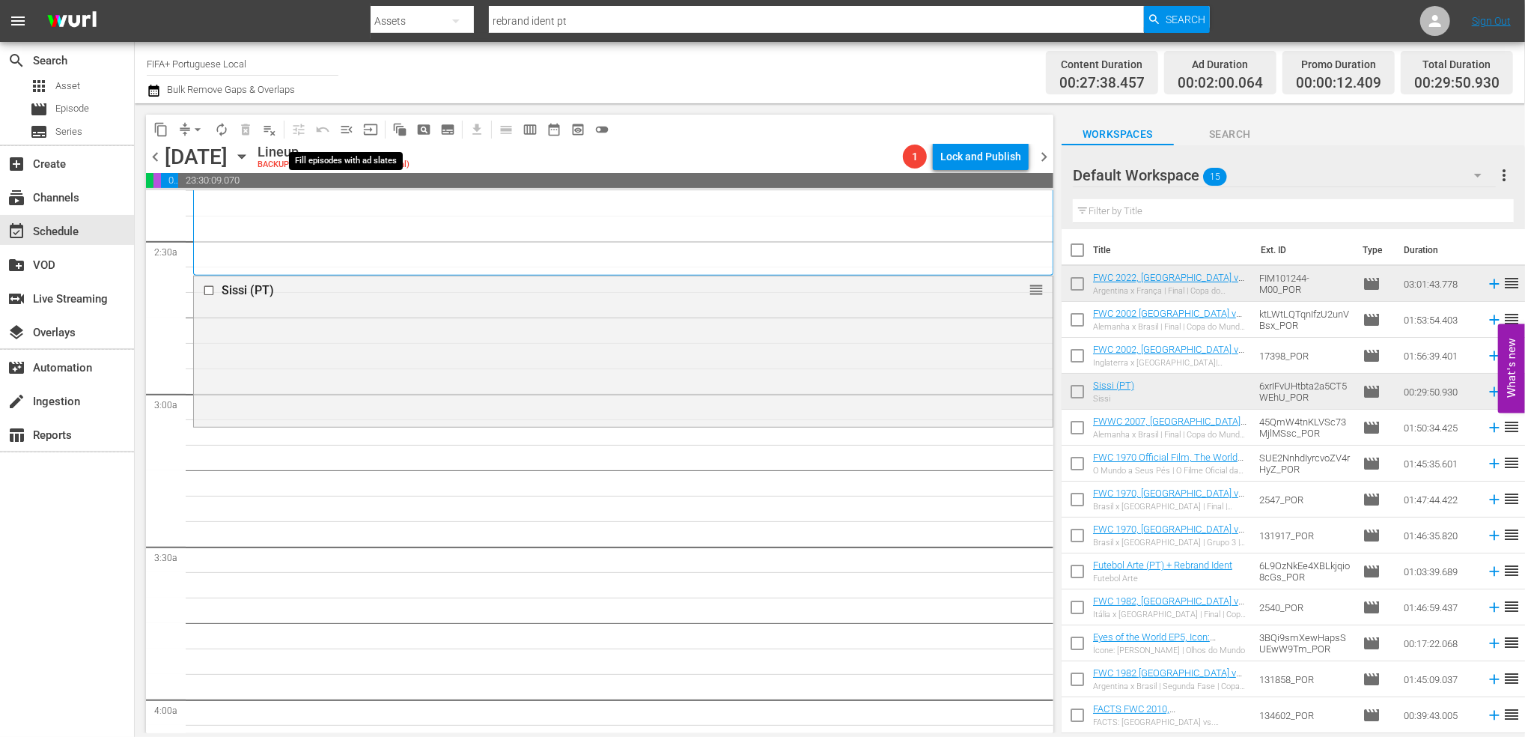
click at [341, 130] on span "menu_open" at bounding box center [346, 129] width 15 height 15
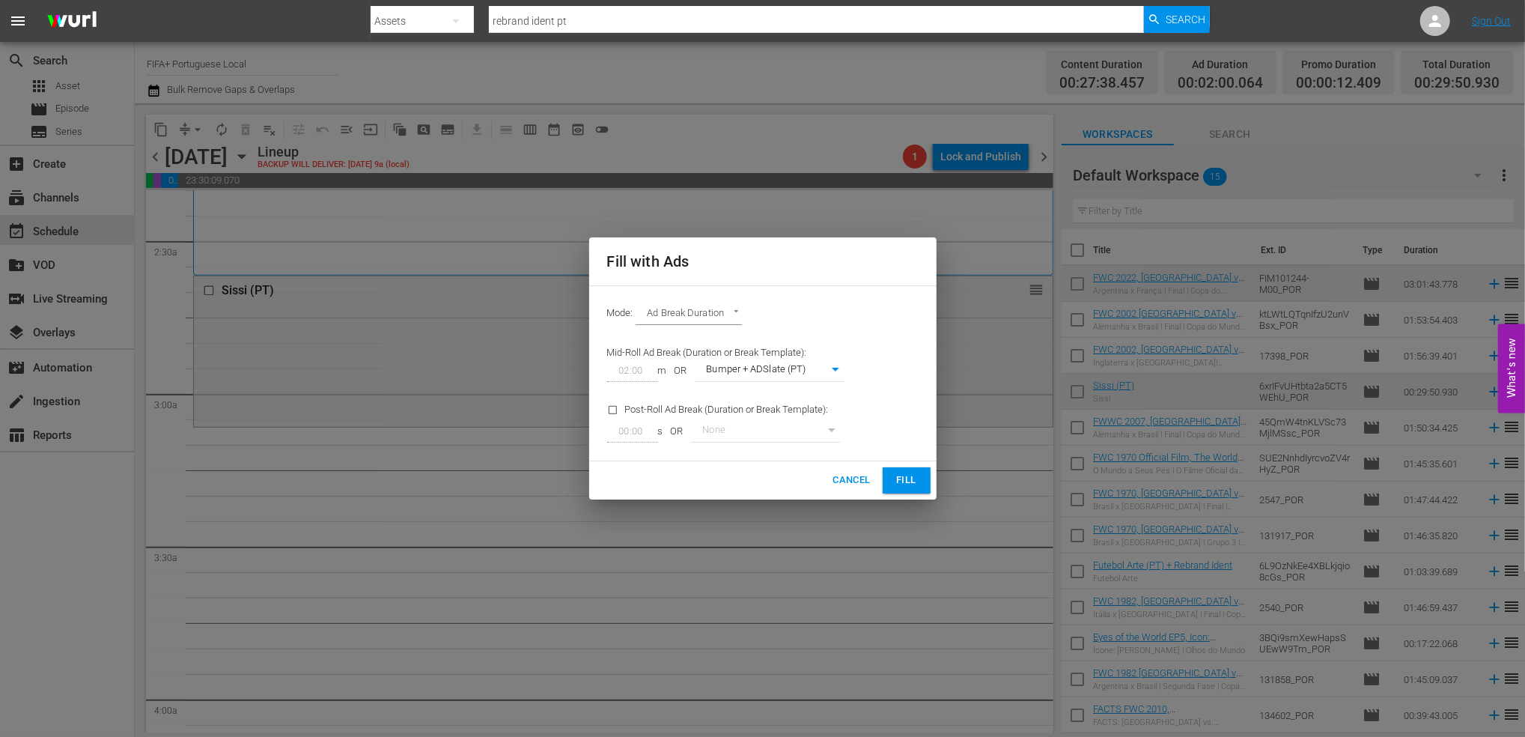
click at [904, 477] on span "Fill" at bounding box center [907, 480] width 24 height 17
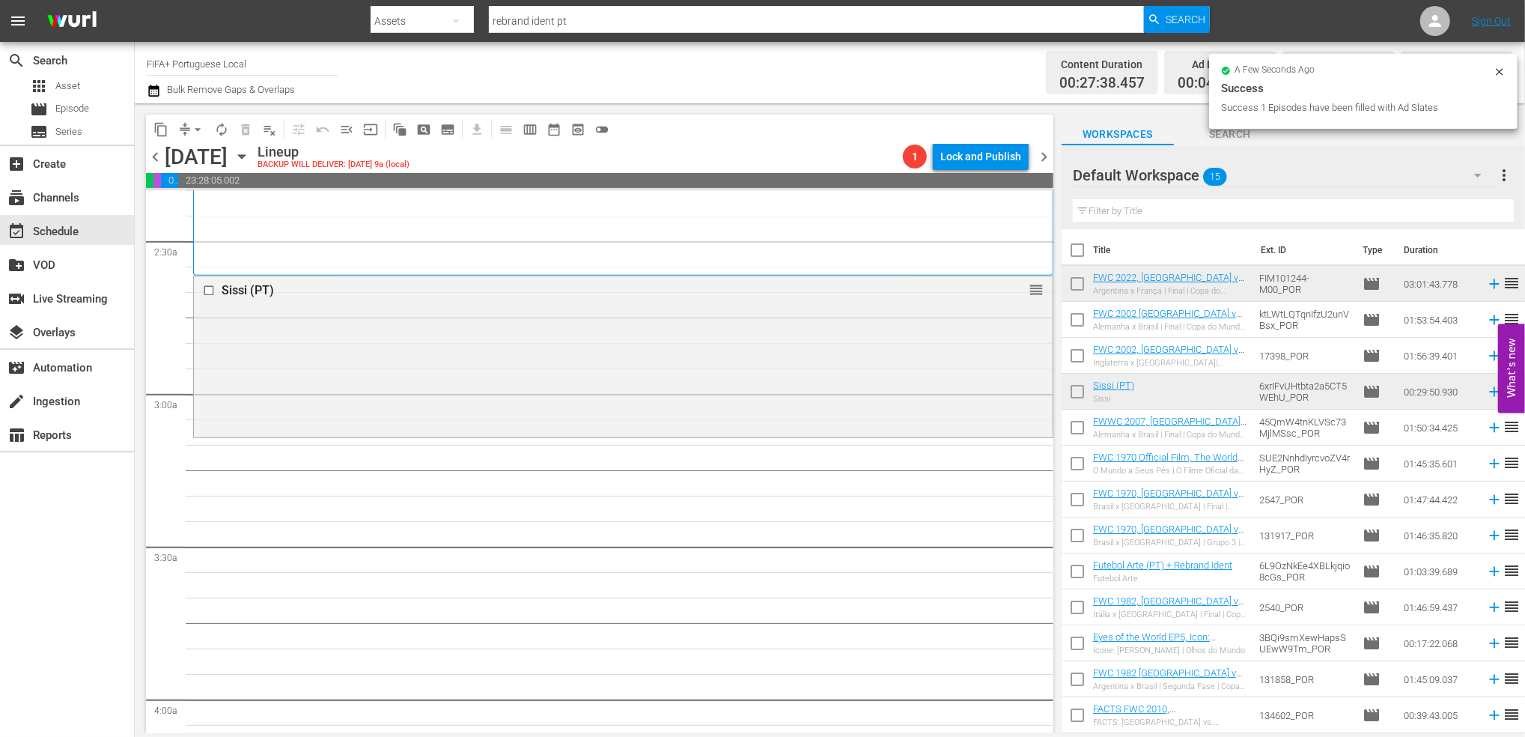
click at [246, 292] on div "Sissi (PT)" at bounding box center [595, 290] width 747 height 14
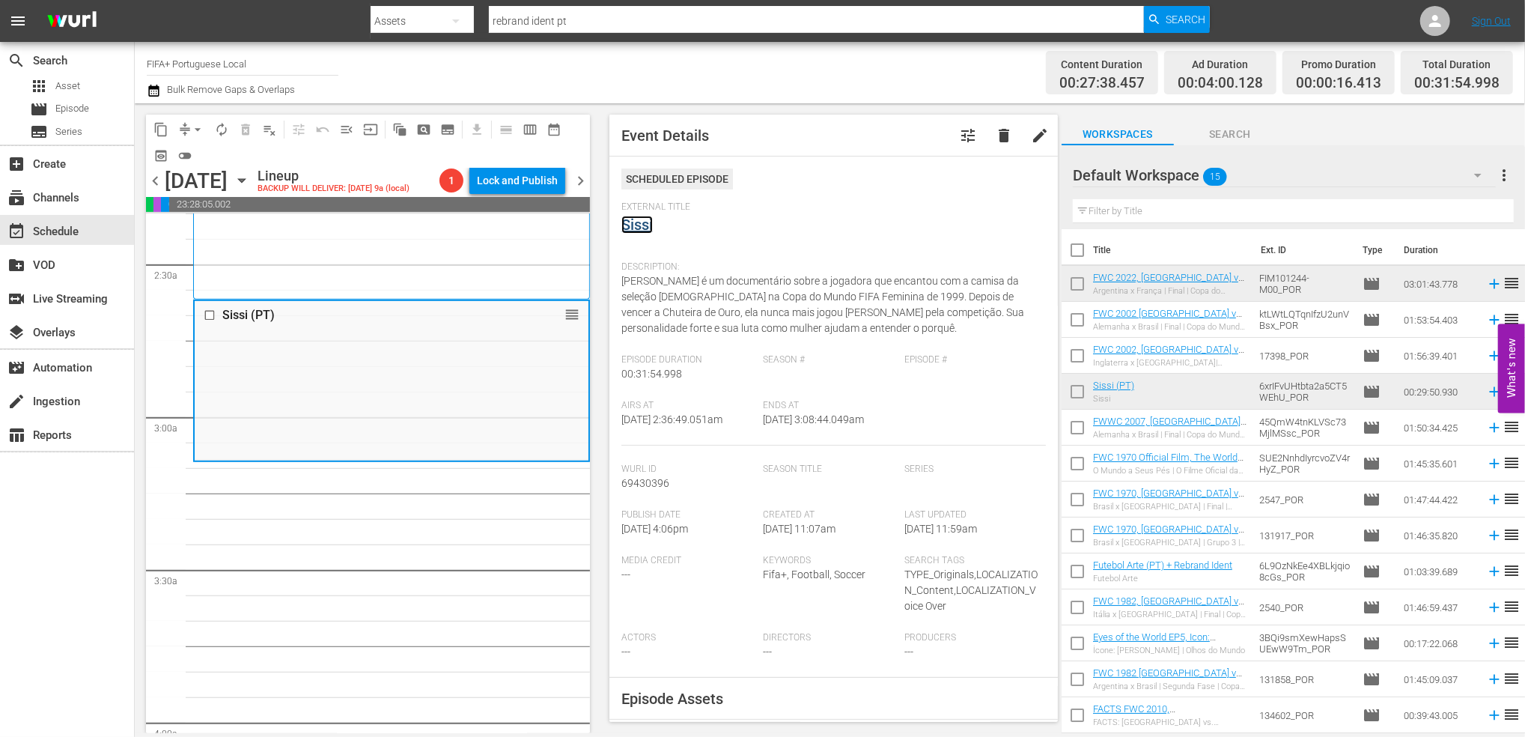
click at [647, 225] on link "Sissi" at bounding box center [636, 225] width 31 height 18
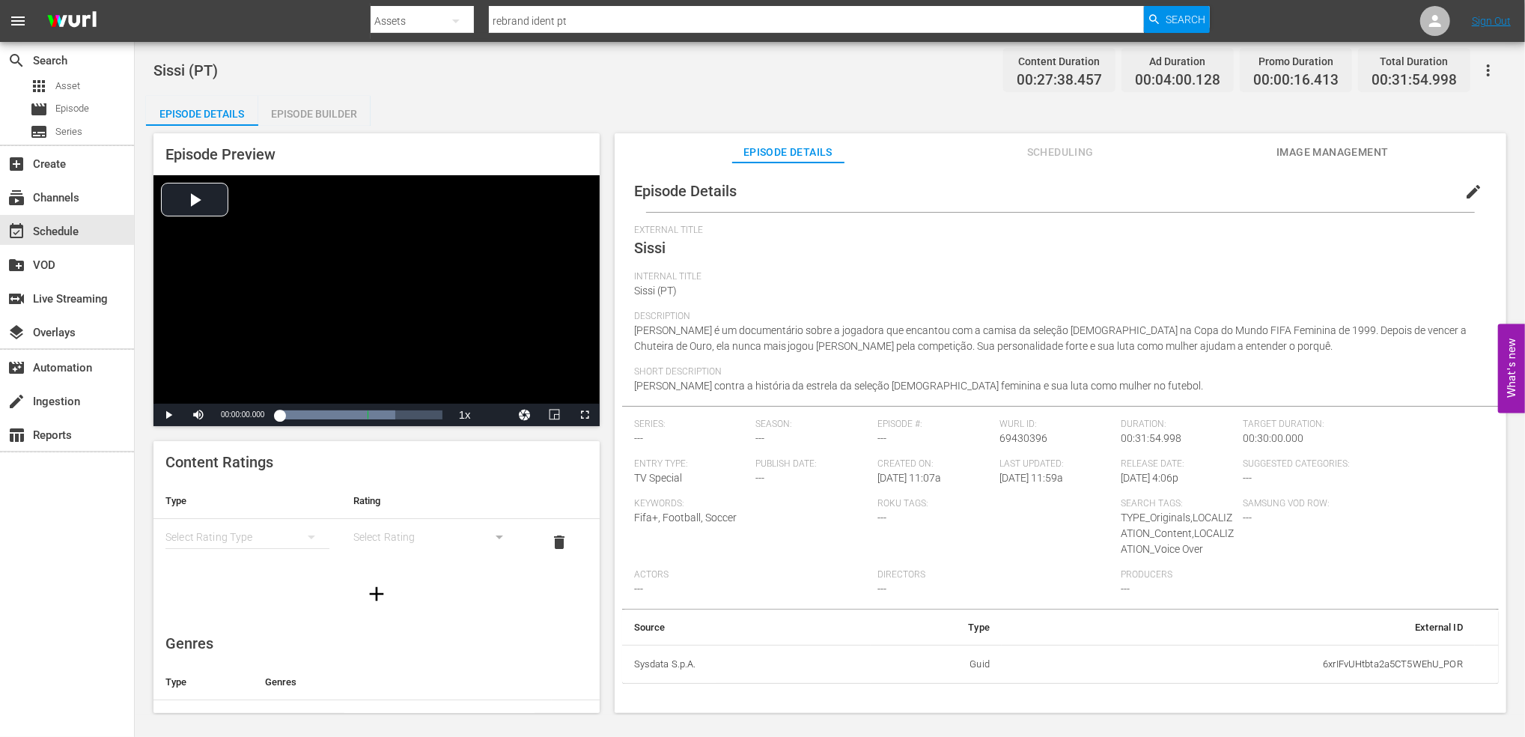
click at [301, 114] on div "Episode Builder" at bounding box center [314, 114] width 112 height 36
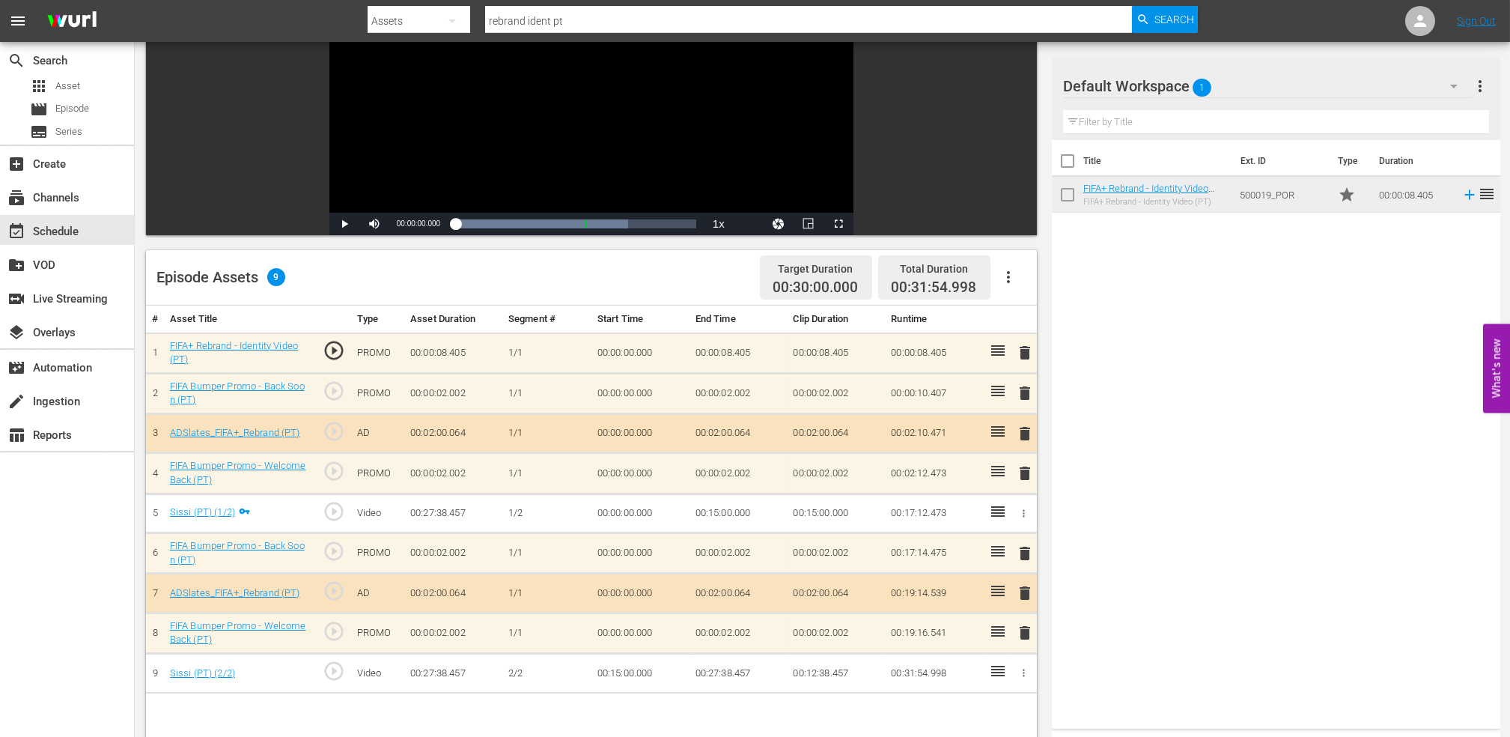
scroll to position [211, 0]
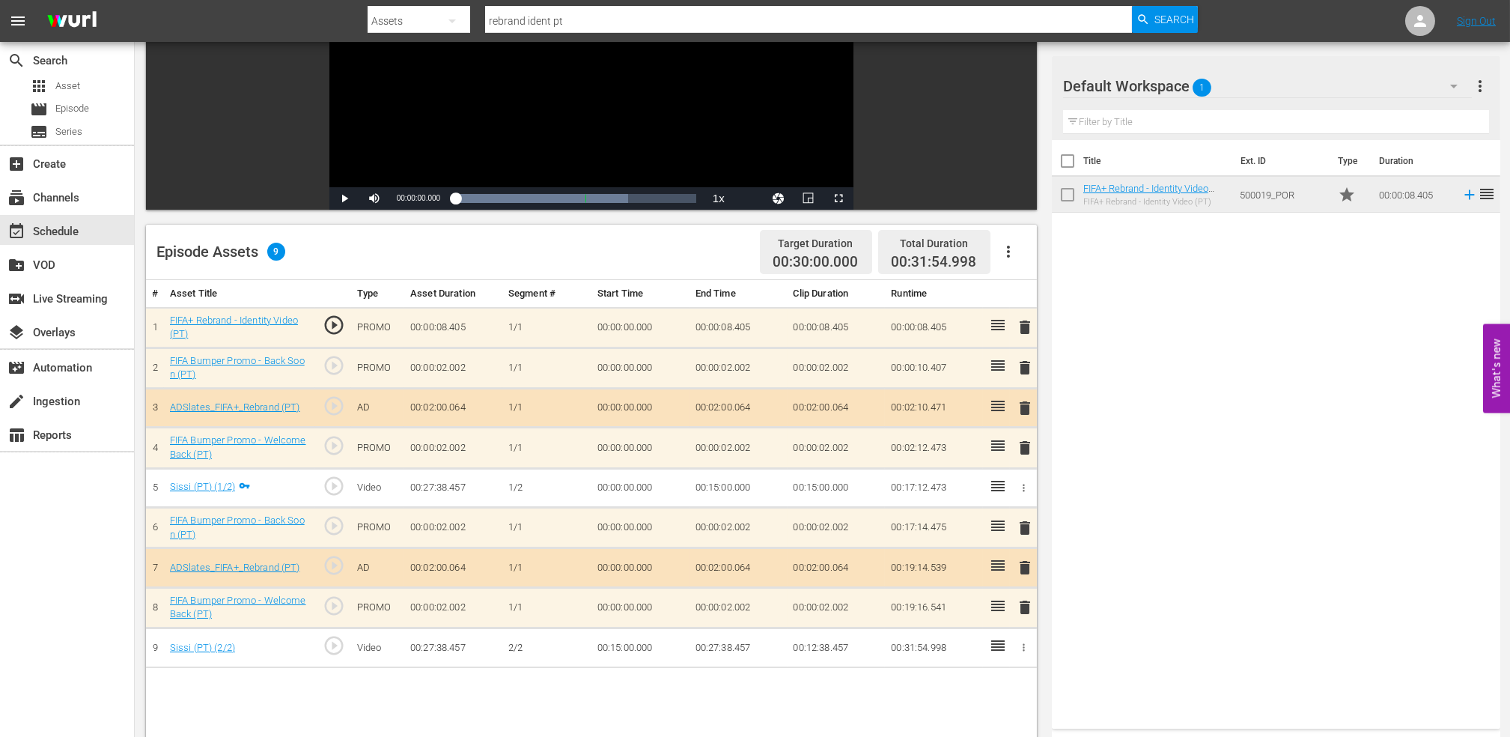
click at [1026, 364] on span "delete" at bounding box center [1025, 368] width 18 height 18
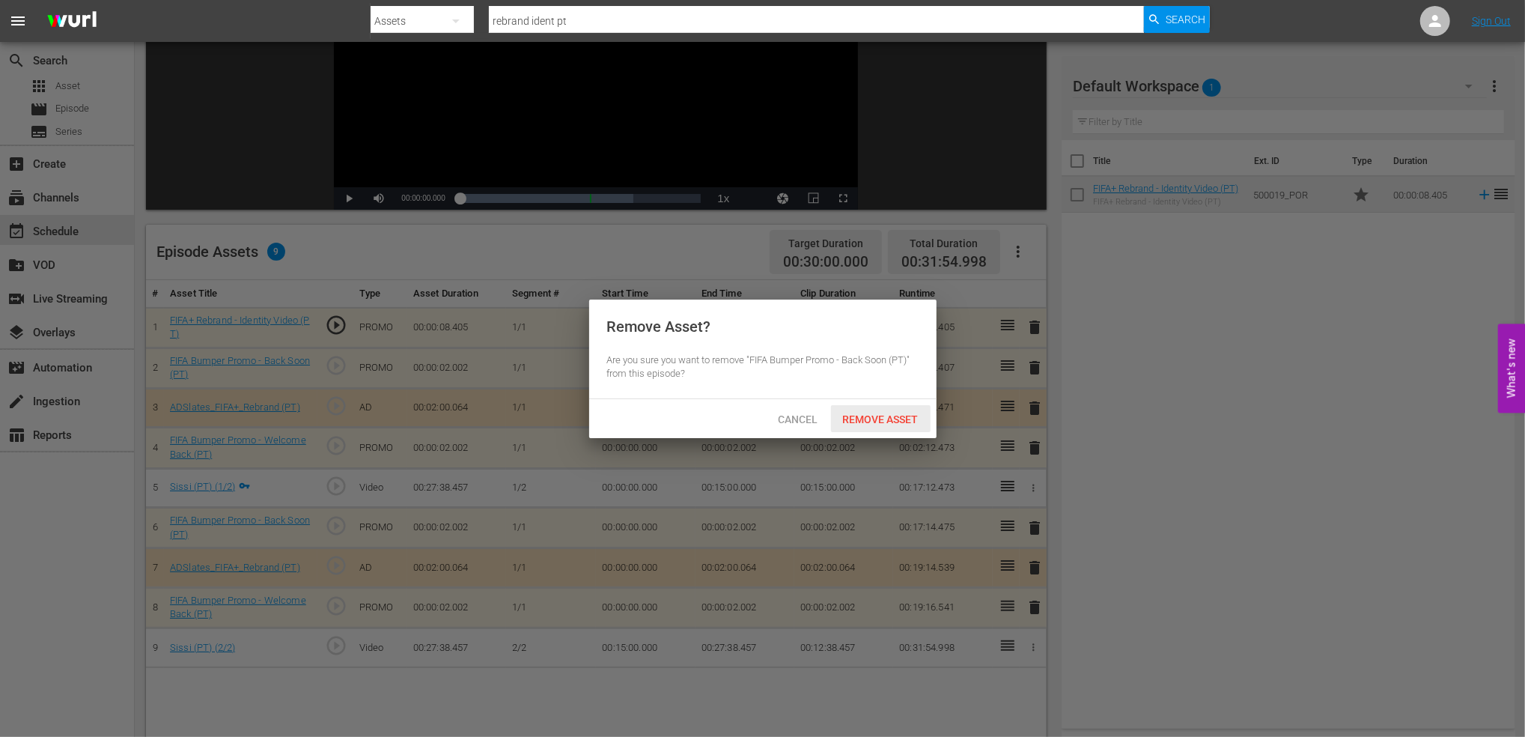
click at [872, 418] on span "Remove Asset" at bounding box center [881, 419] width 100 height 12
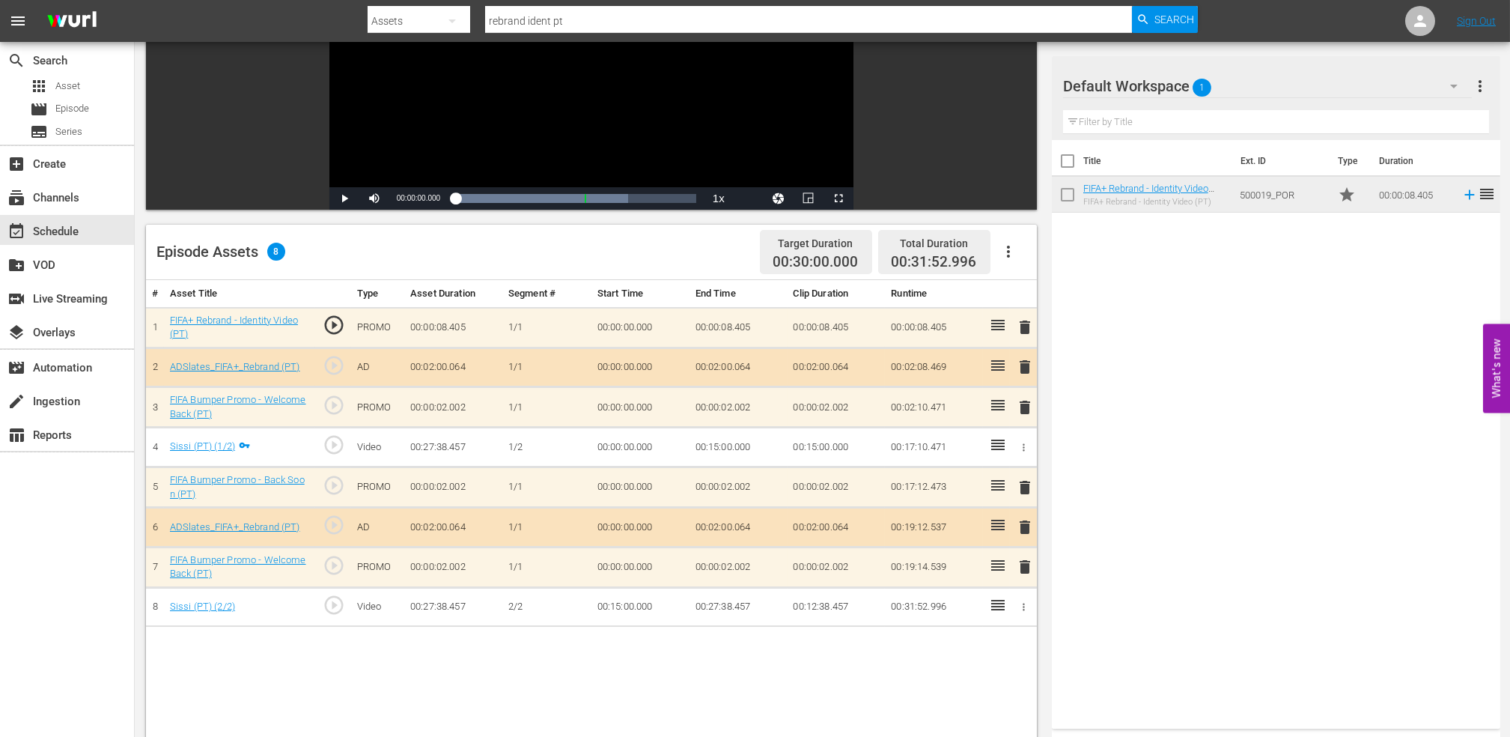
click at [1026, 367] on span "delete" at bounding box center [1025, 367] width 18 height 18
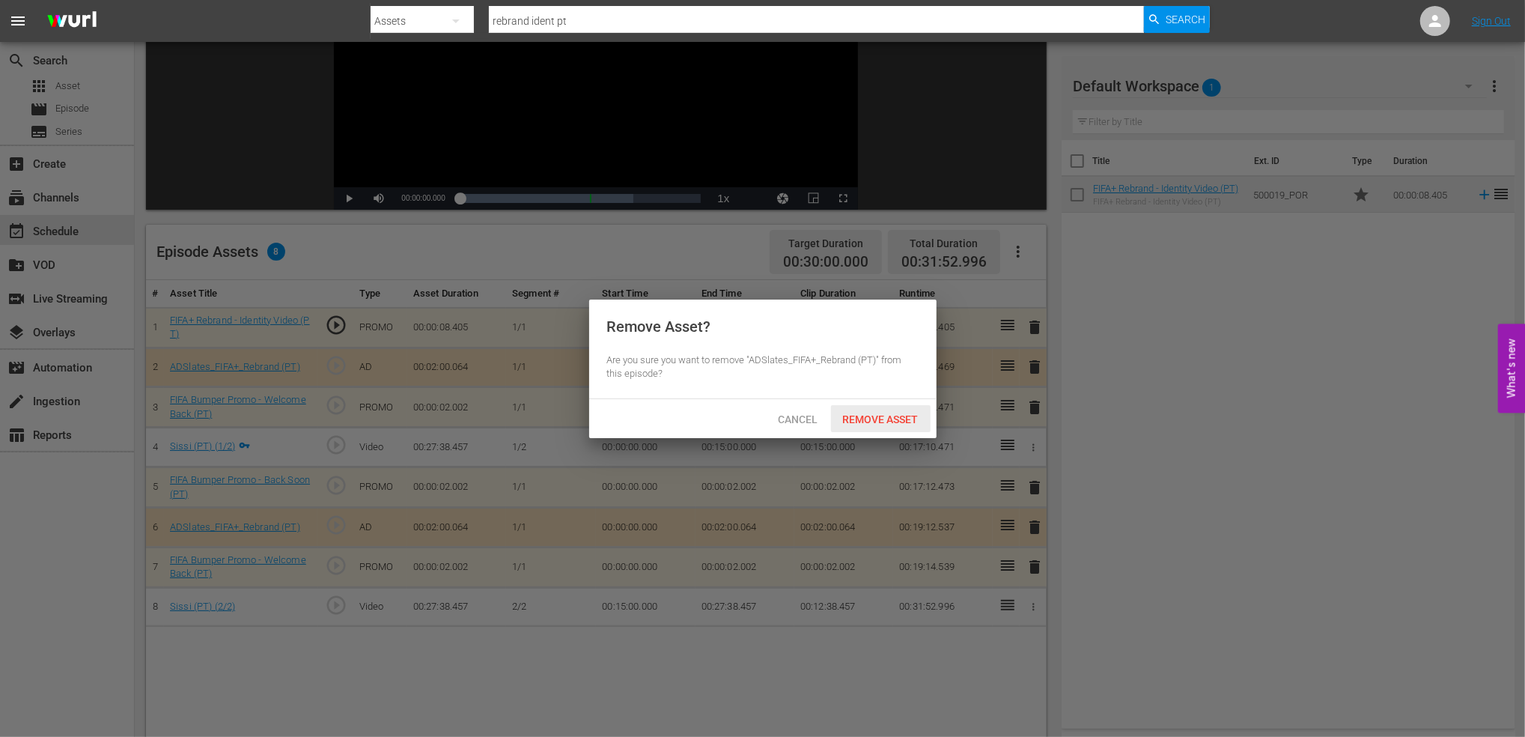
click at [887, 413] on span "Remove Asset" at bounding box center [881, 419] width 100 height 12
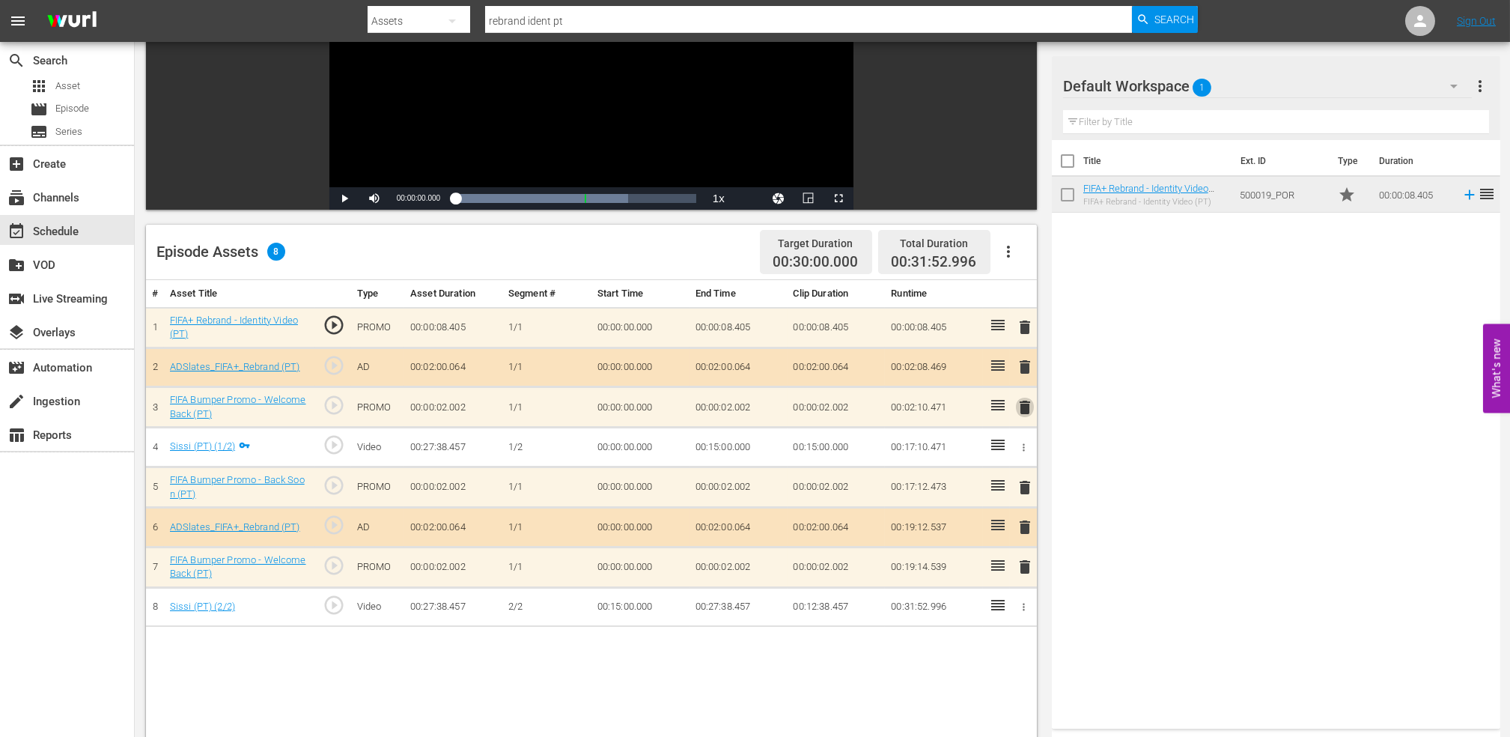
drag, startPoint x: 1027, startPoint y: 402, endPoint x: 1035, endPoint y: 404, distance: 8.4
click at [1027, 404] on span "delete" at bounding box center [1025, 407] width 18 height 18
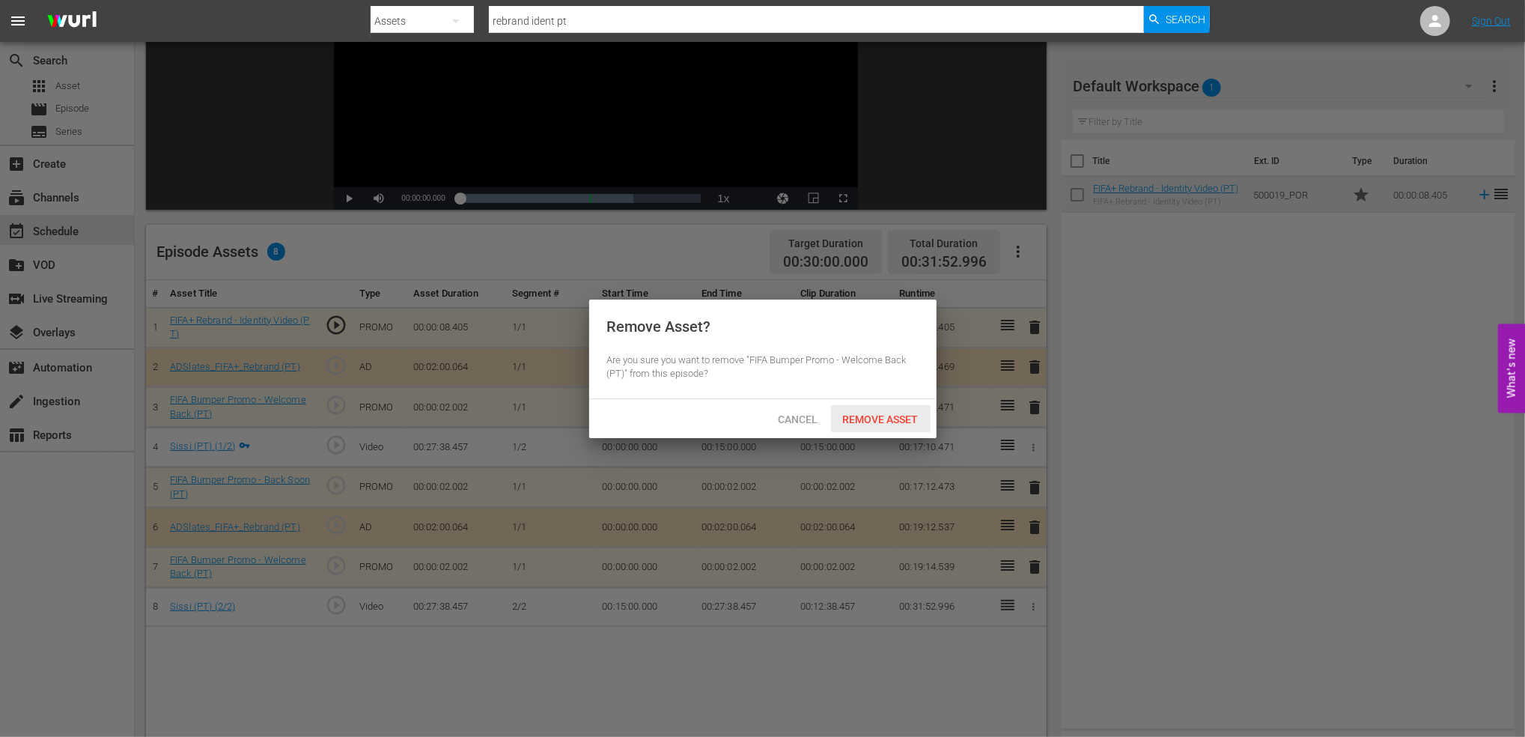
click at [904, 419] on span "Remove Asset" at bounding box center [881, 419] width 100 height 12
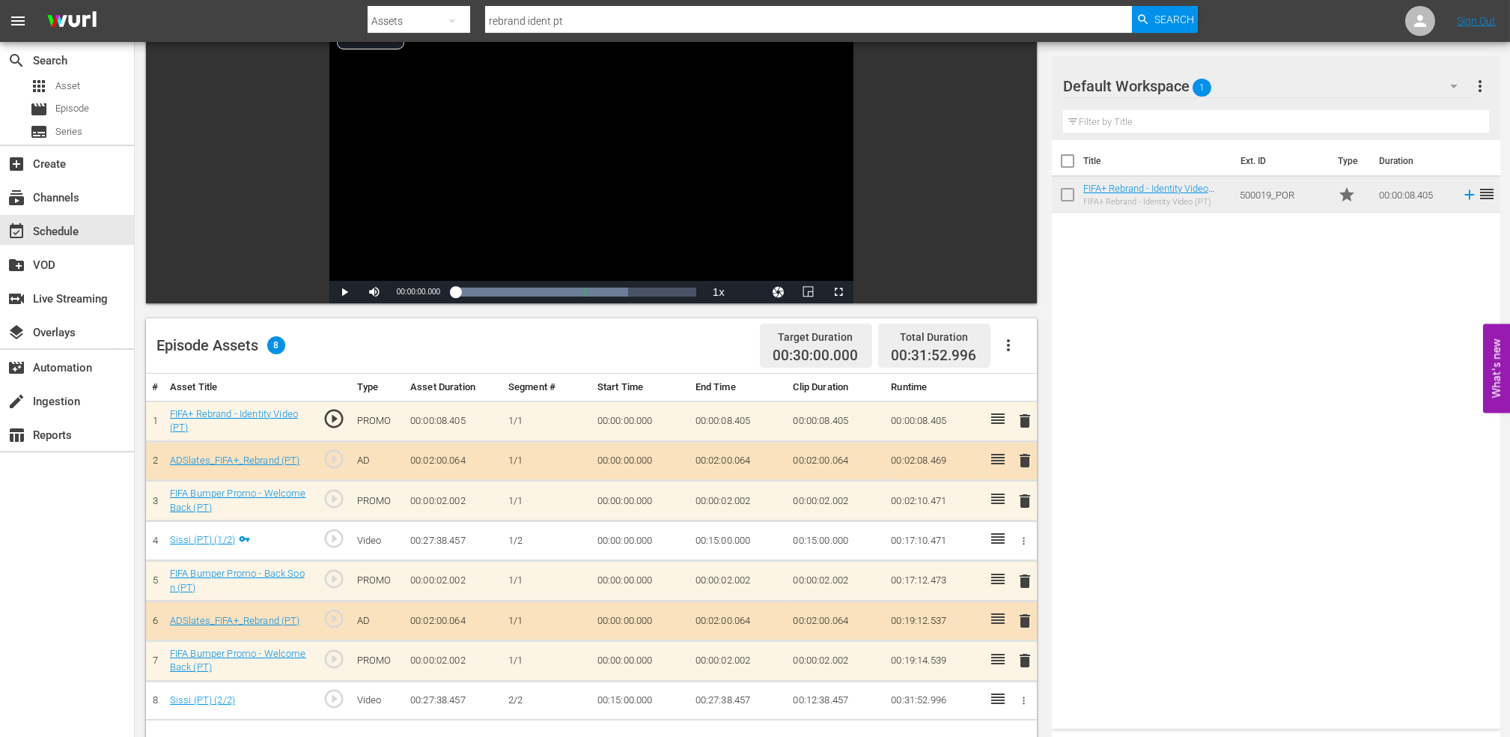
scroll to position [112, 0]
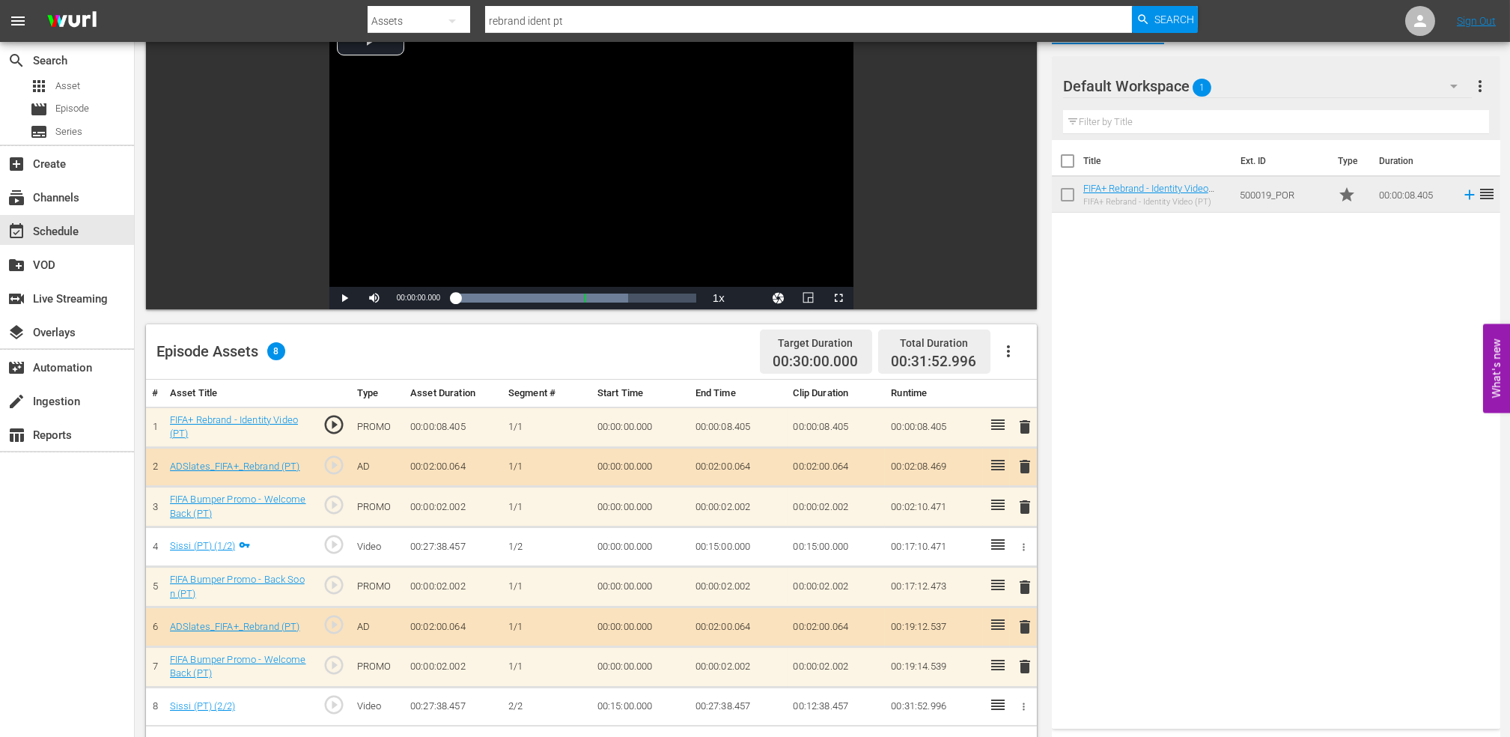
click at [1027, 426] on span "delete" at bounding box center [1025, 427] width 18 height 18
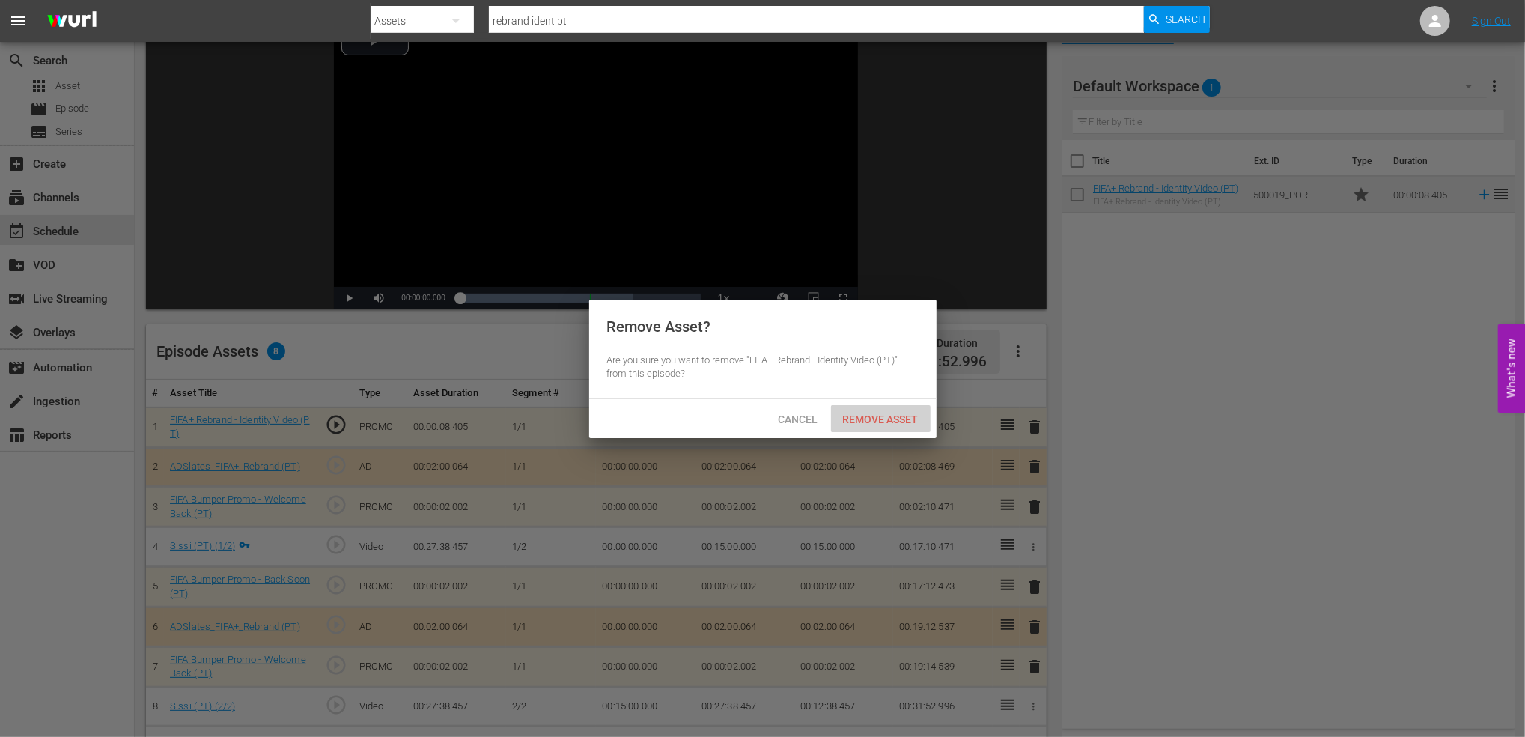
click at [889, 419] on span "Remove Asset" at bounding box center [881, 419] width 100 height 12
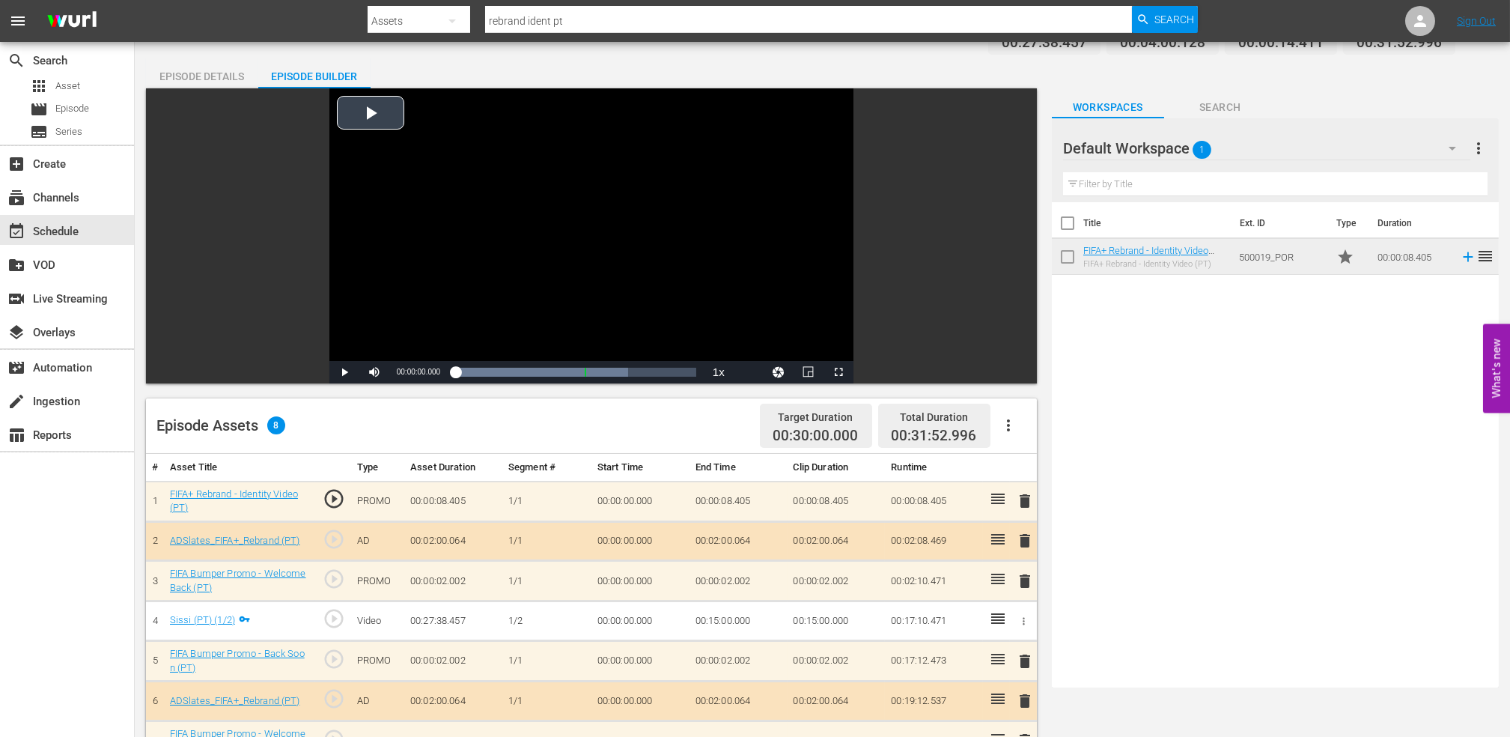
scroll to position [0, 0]
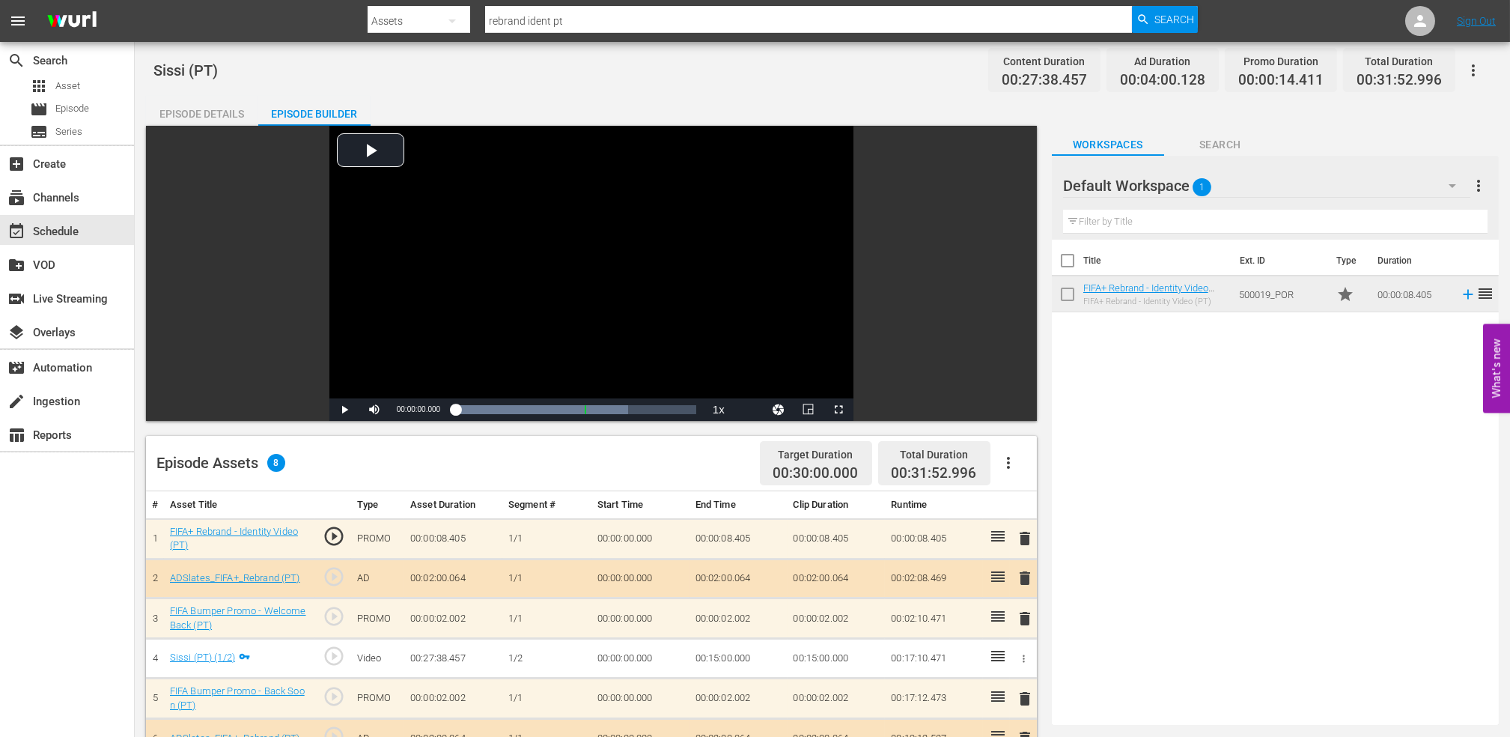
drag, startPoint x: 230, startPoint y: 109, endPoint x: 254, endPoint y: 109, distance: 24.0
click at [230, 108] on div "Episode Details" at bounding box center [202, 114] width 112 height 36
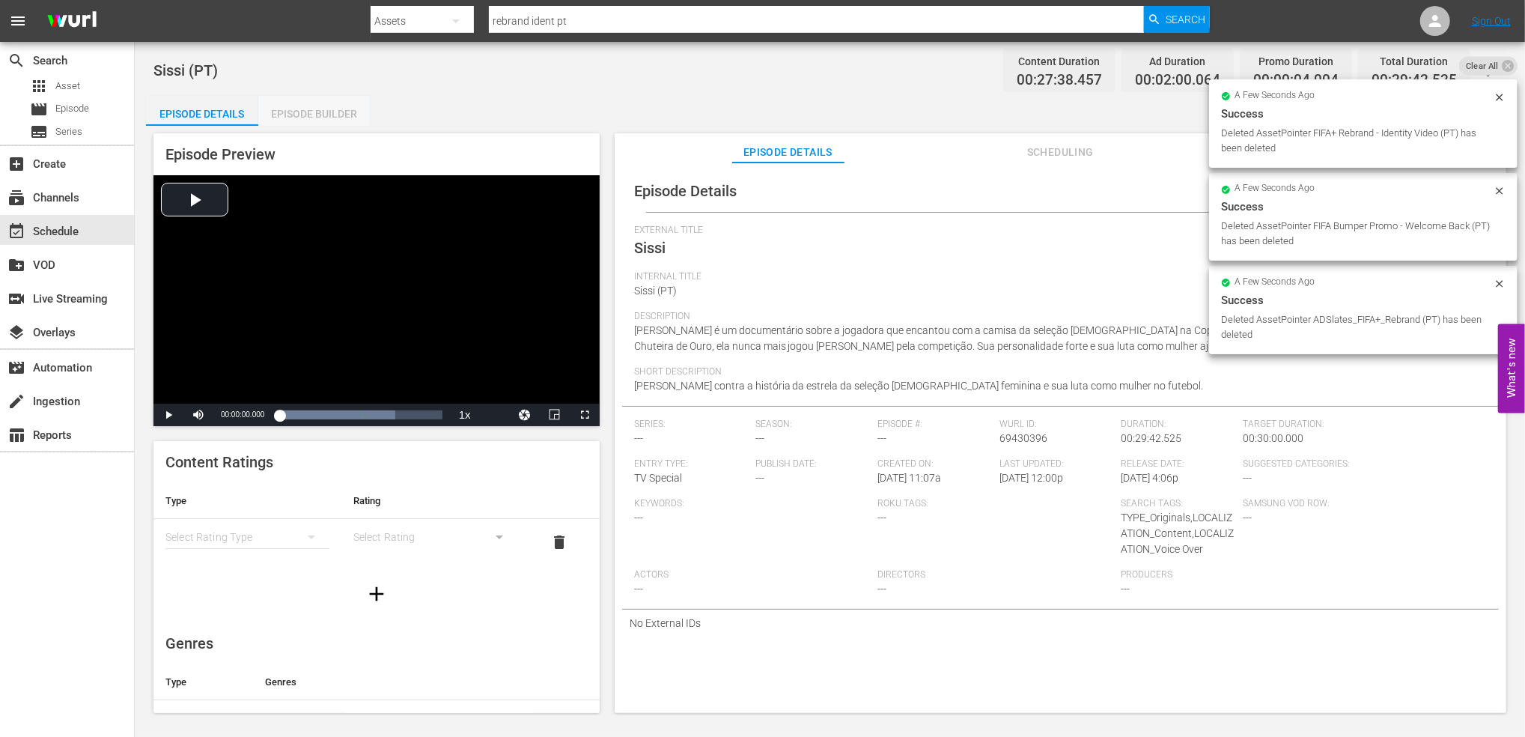
click at [308, 115] on div "Episode Builder" at bounding box center [314, 114] width 112 height 36
